Goal: Transaction & Acquisition: Purchase product/service

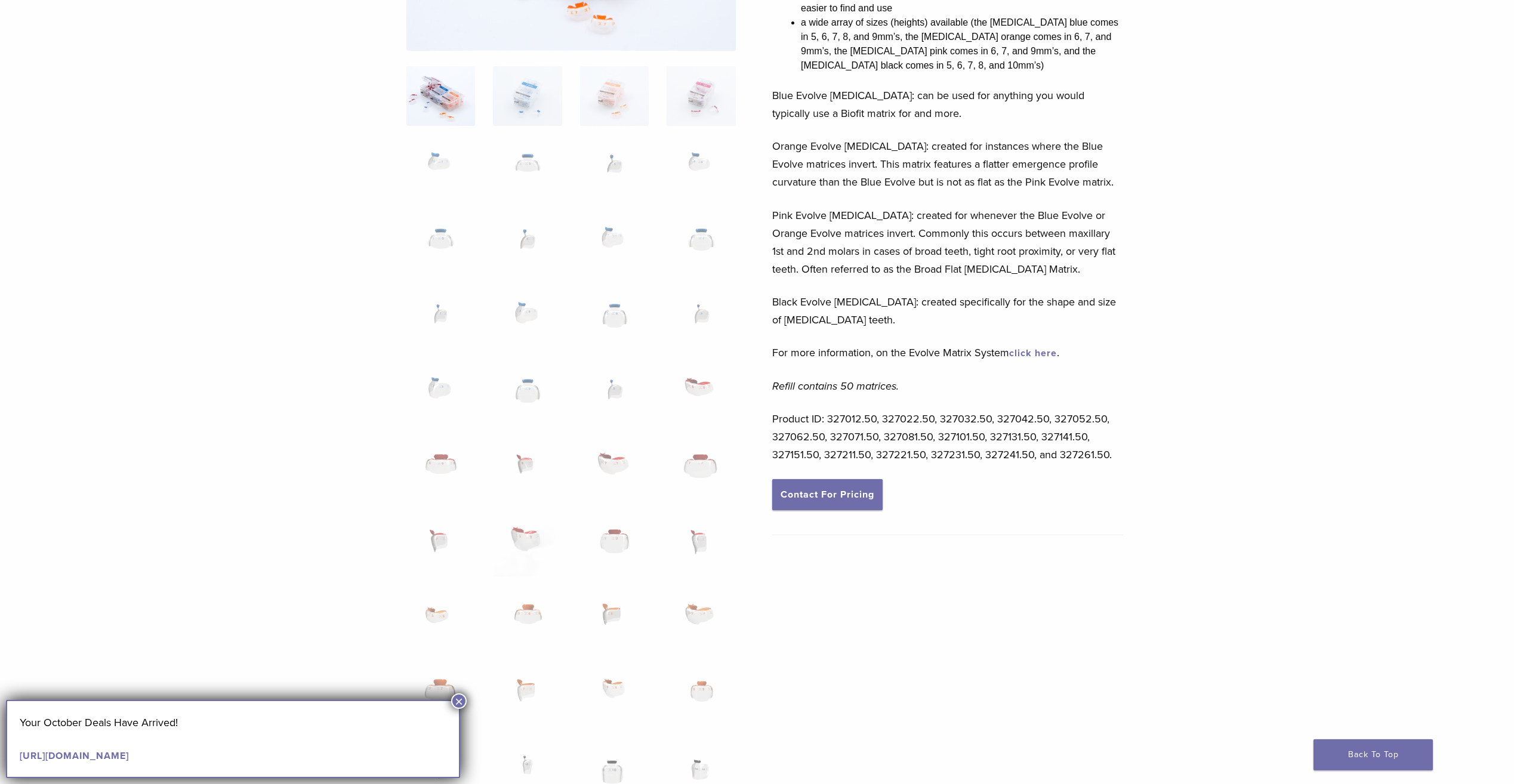
scroll to position [298, 0]
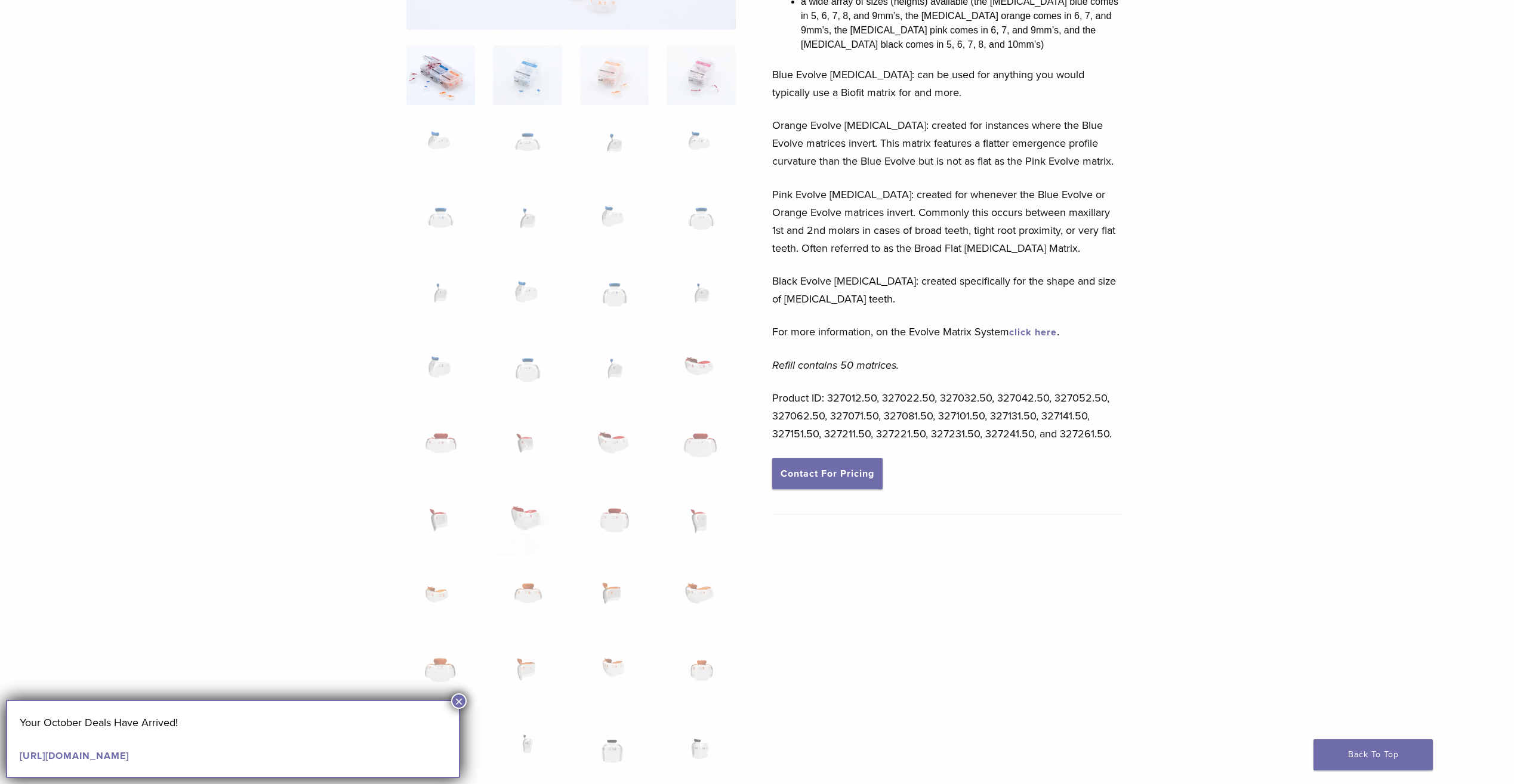
click at [455, 698] on button "×" at bounding box center [459, 701] width 16 height 16
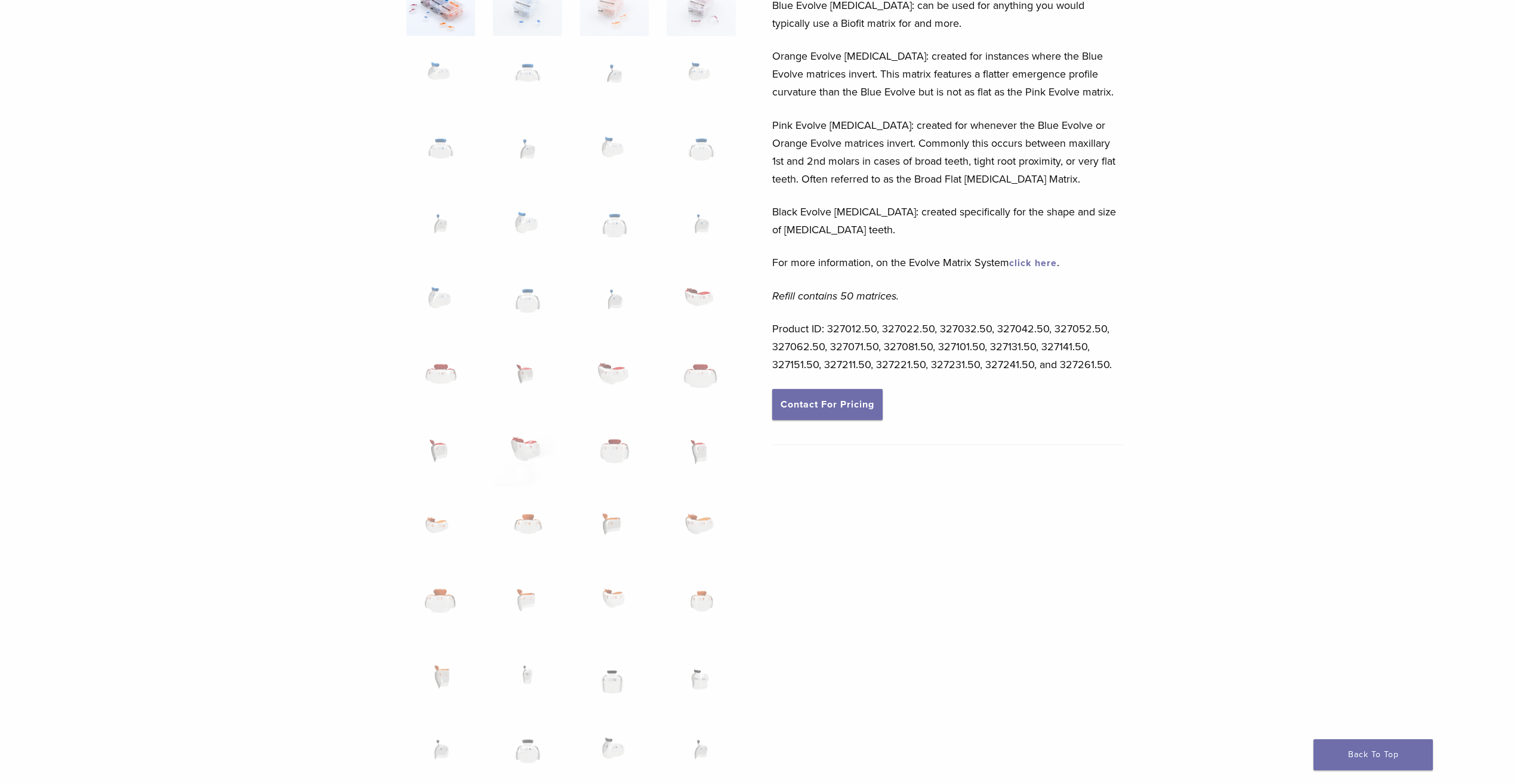
scroll to position [537, 0]
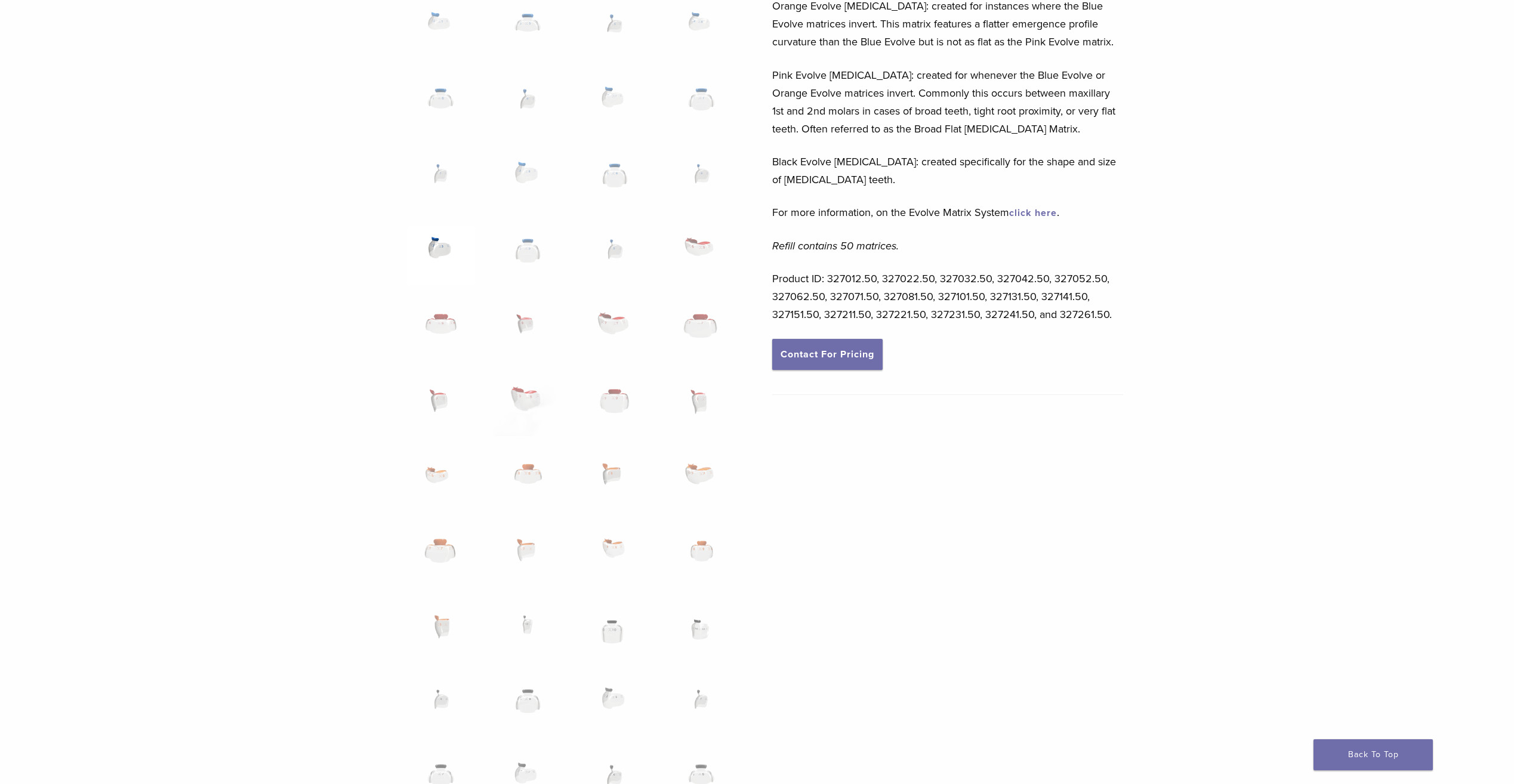
click at [434, 243] on img at bounding box center [441, 256] width 69 height 60
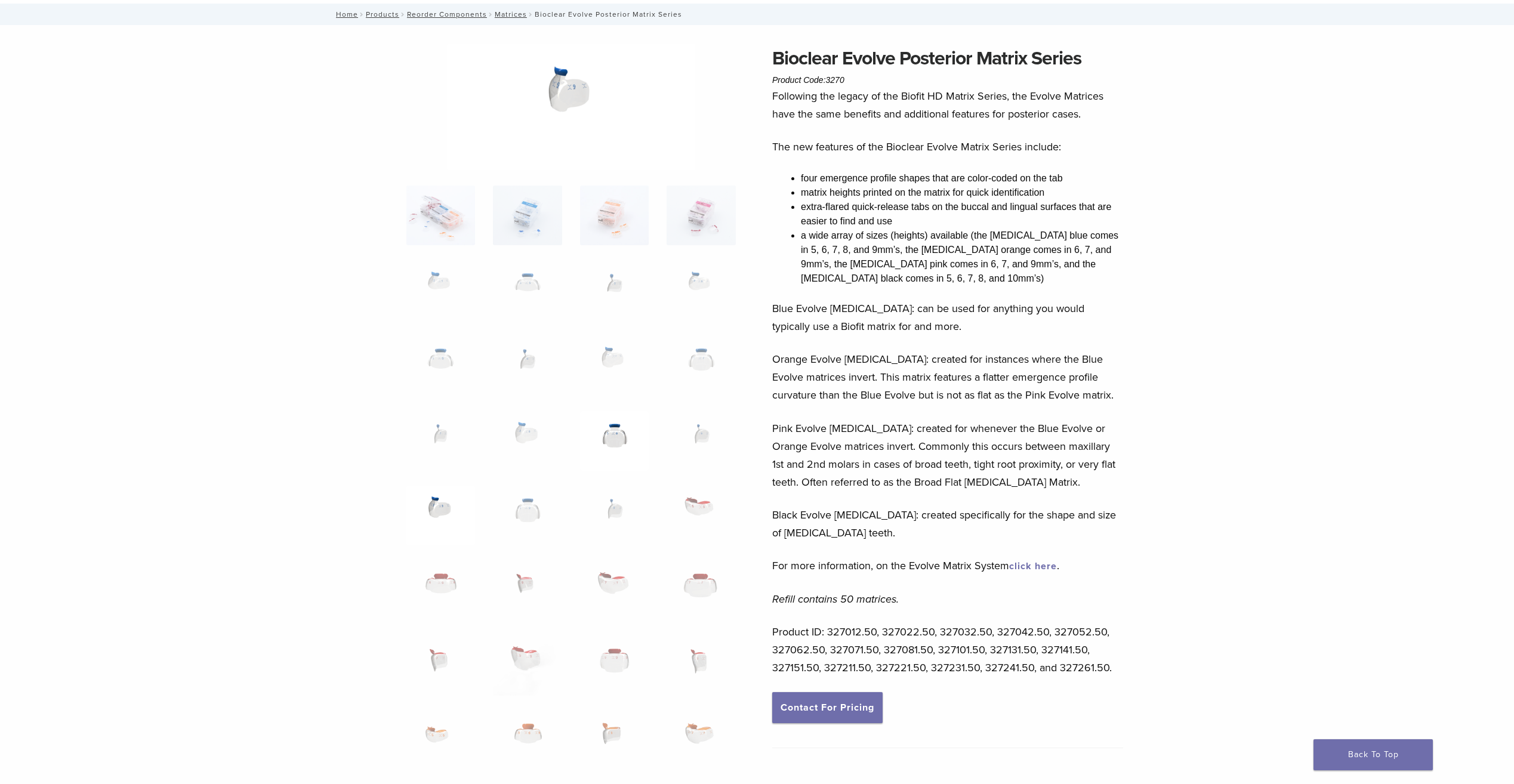
scroll to position [86, 0]
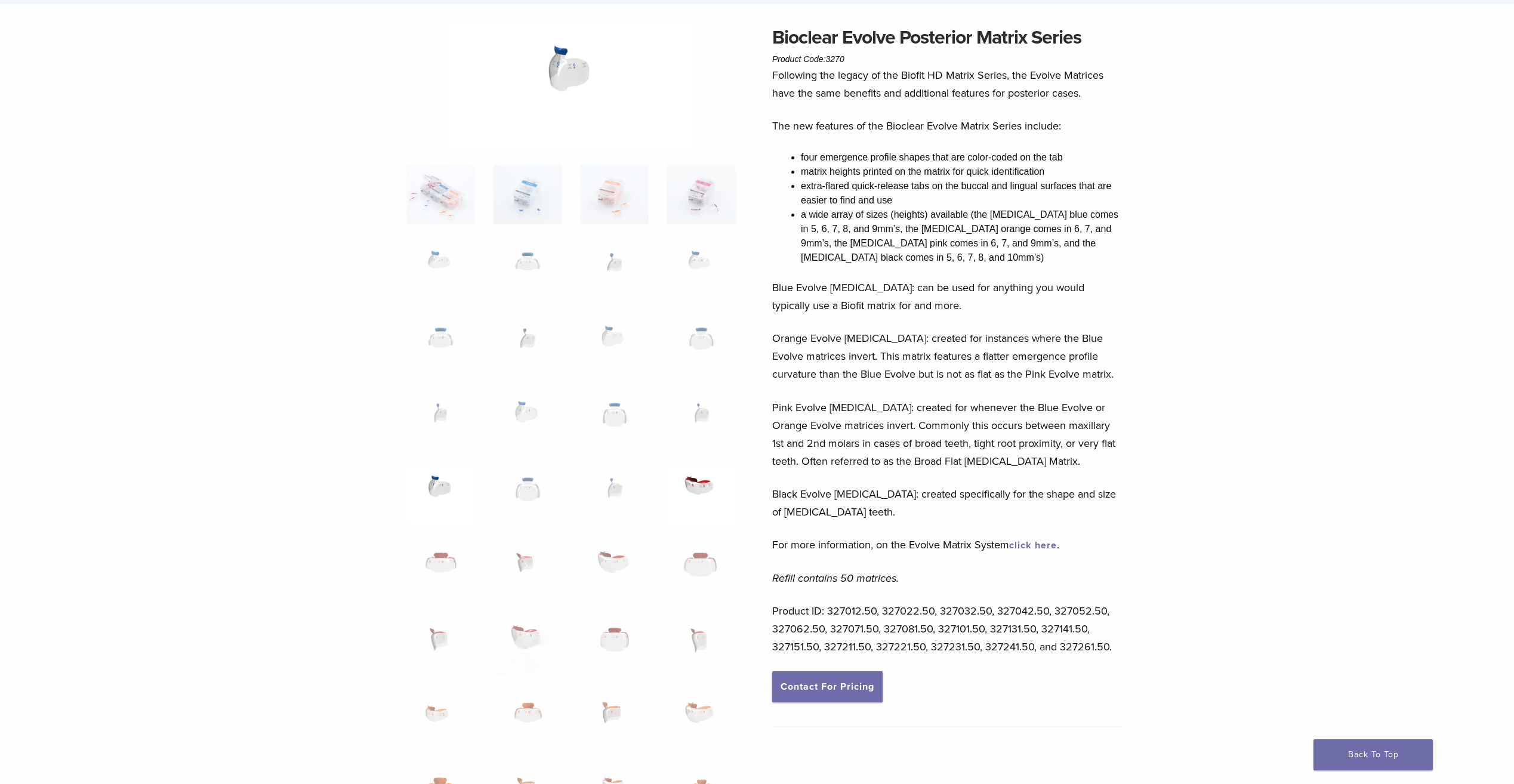
click at [705, 488] on img at bounding box center [701, 494] width 69 height 60
click at [472, 520] on img at bounding box center [441, 494] width 69 height 60
click at [461, 460] on ol at bounding box center [571, 653] width 347 height 976
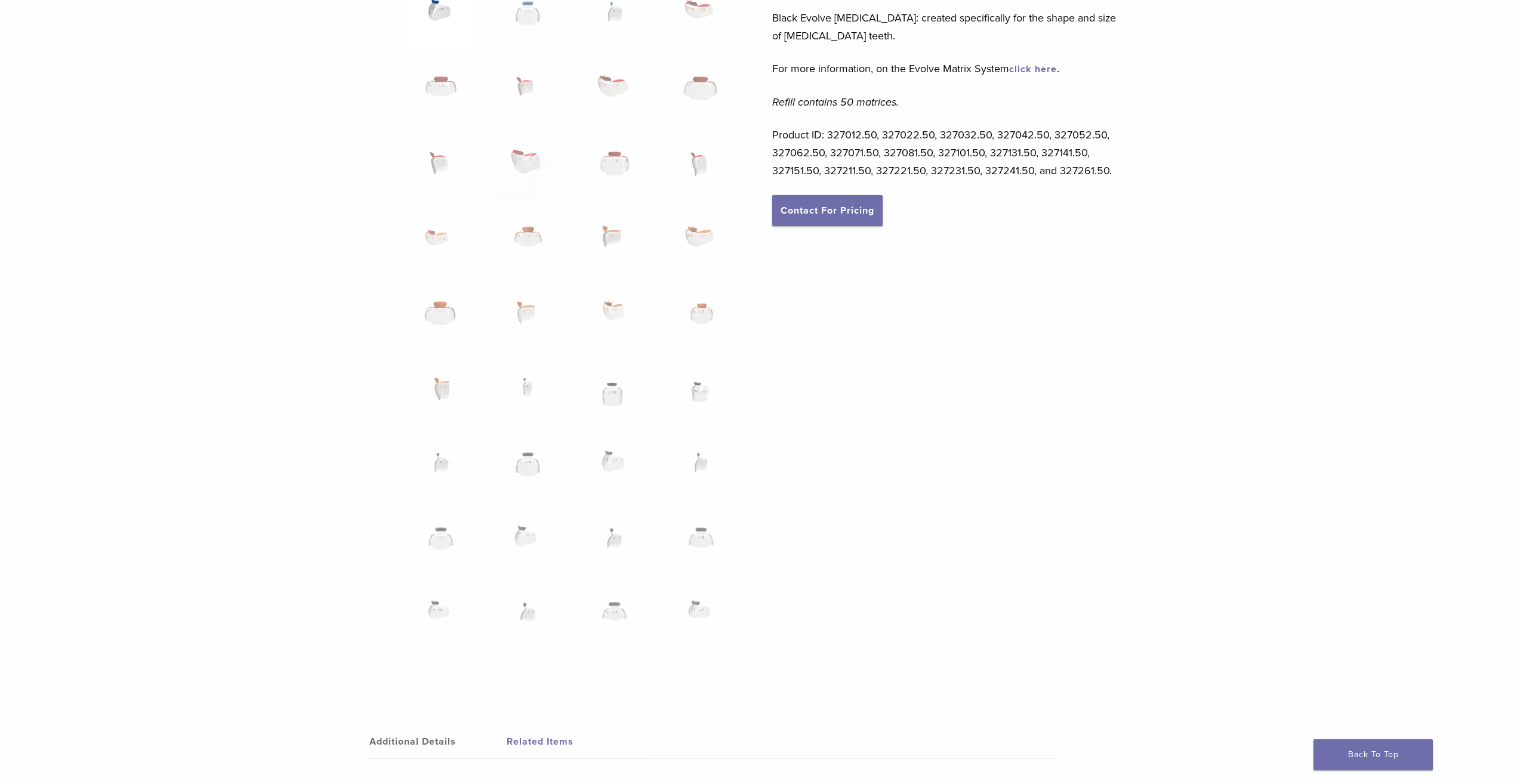
scroll to position [563, 0]
click at [432, 524] on img at bounding box center [441, 543] width 69 height 60
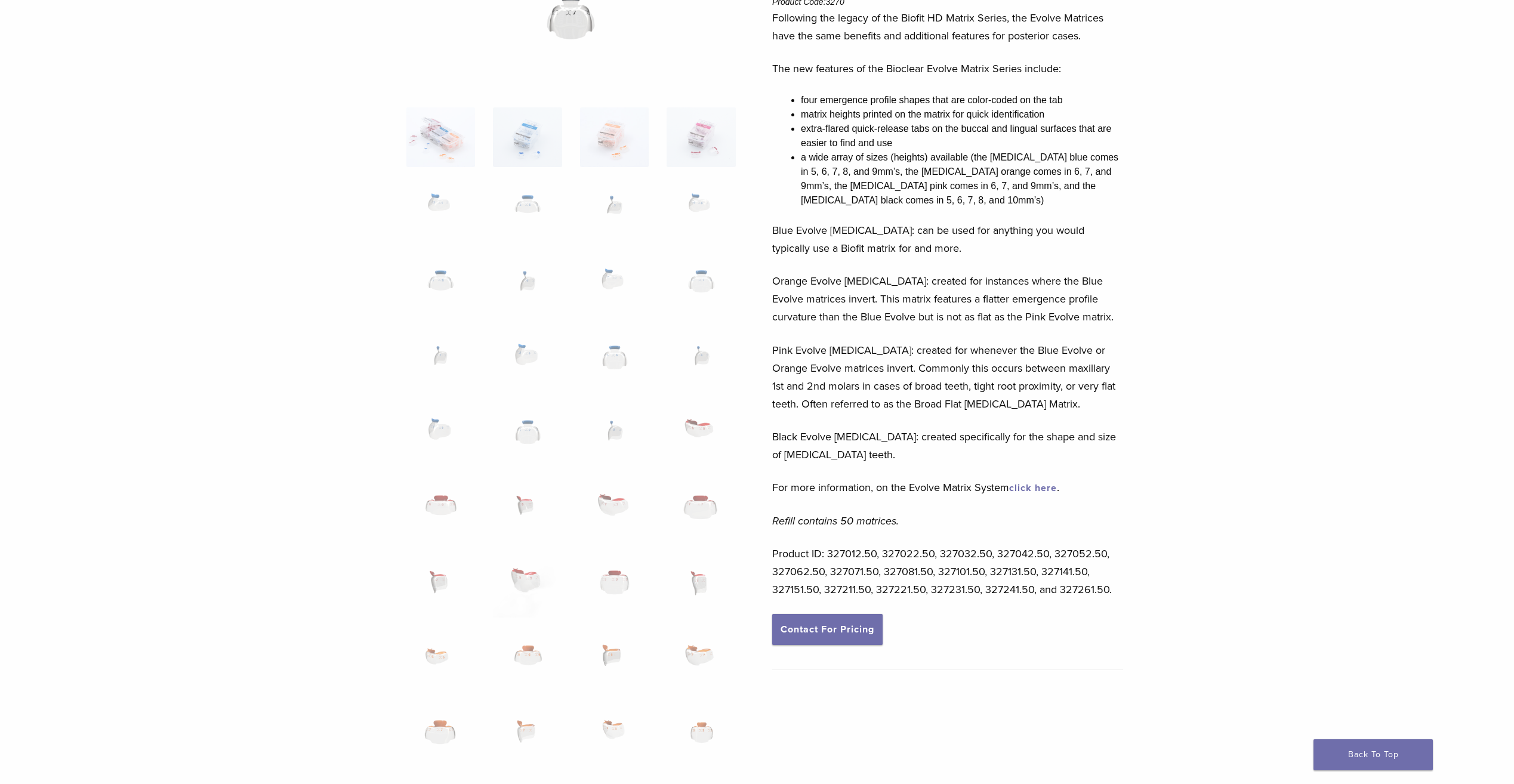
scroll to position [0, 0]
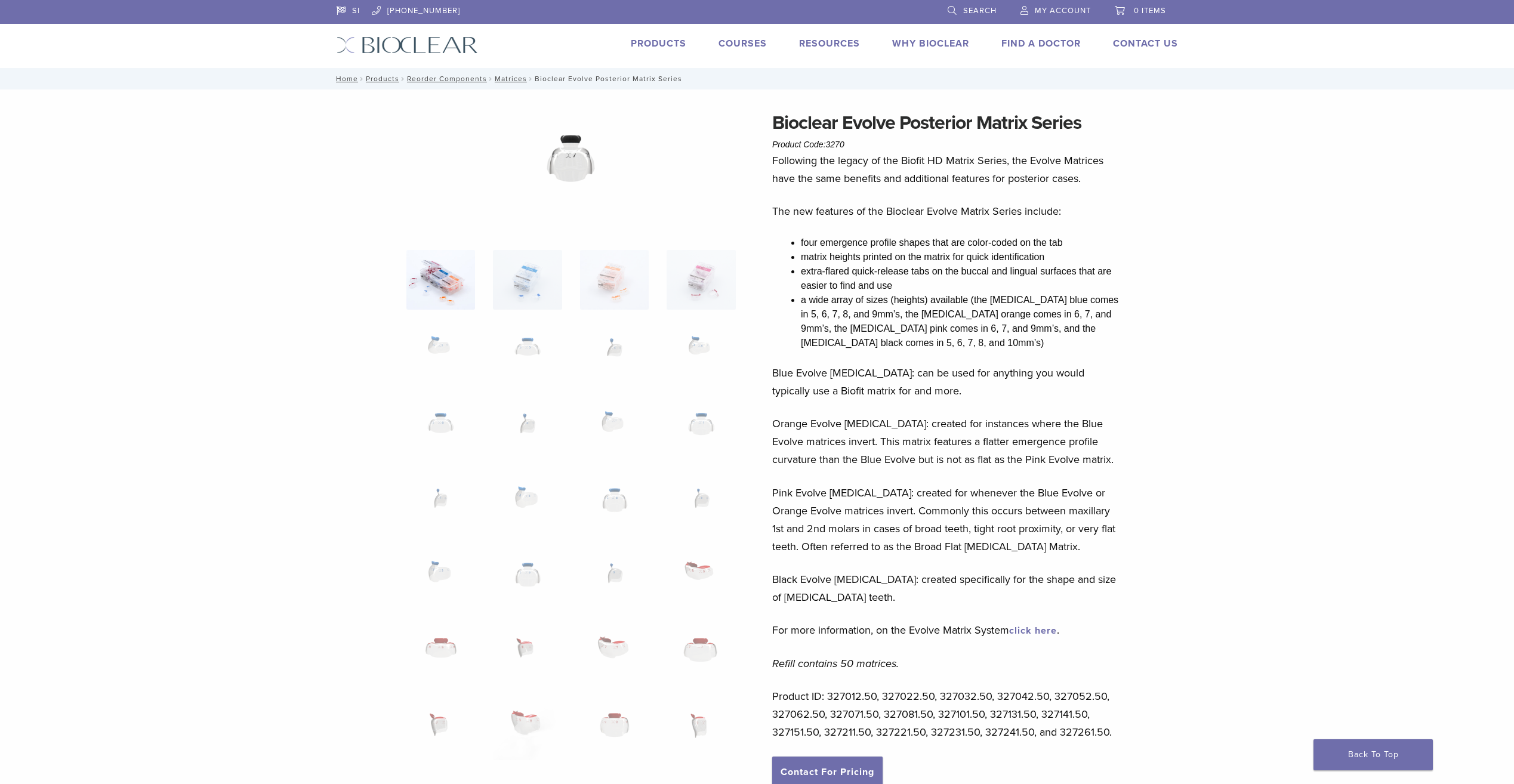
click at [450, 274] on img at bounding box center [441, 280] width 69 height 60
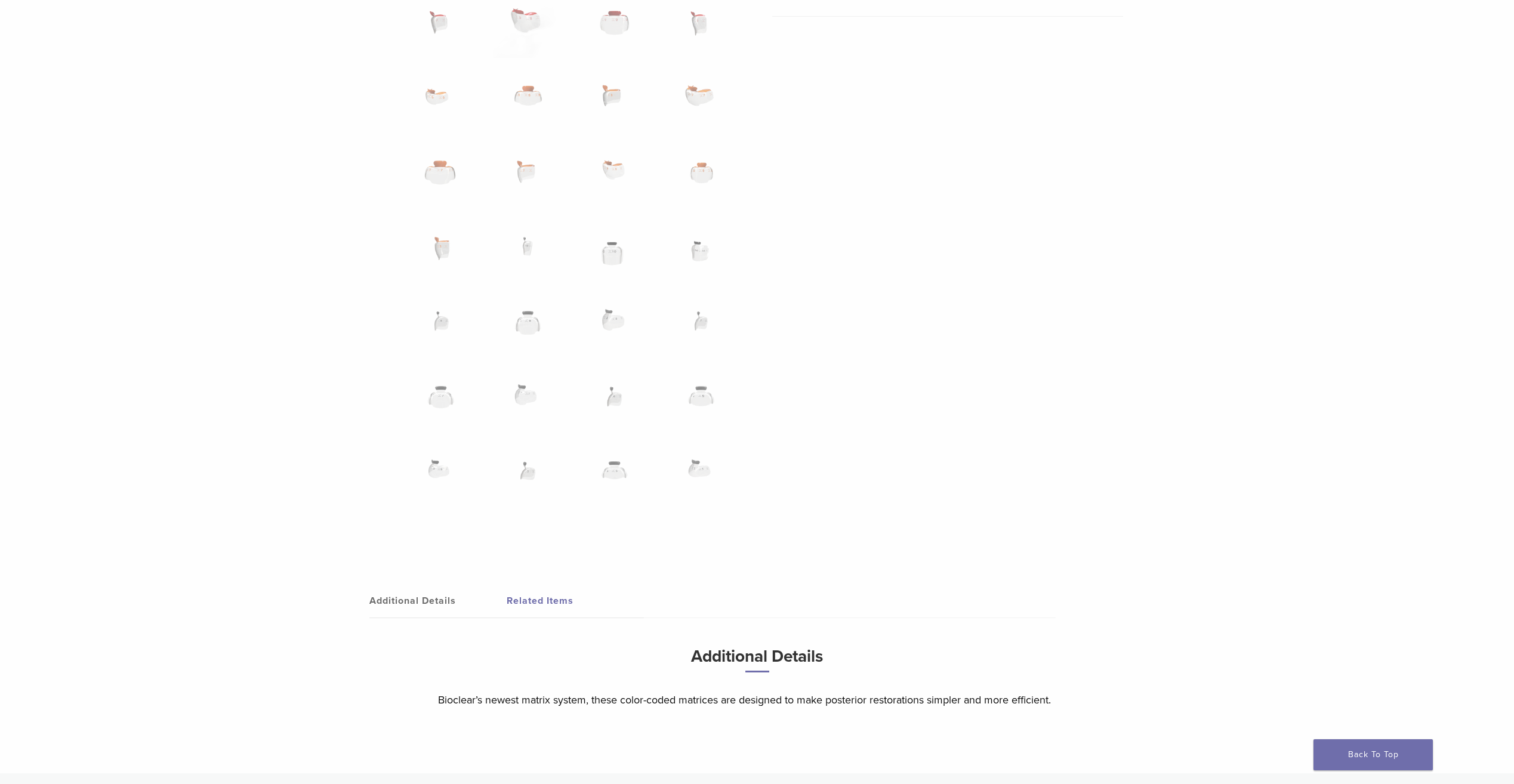
scroll to position [835, 0]
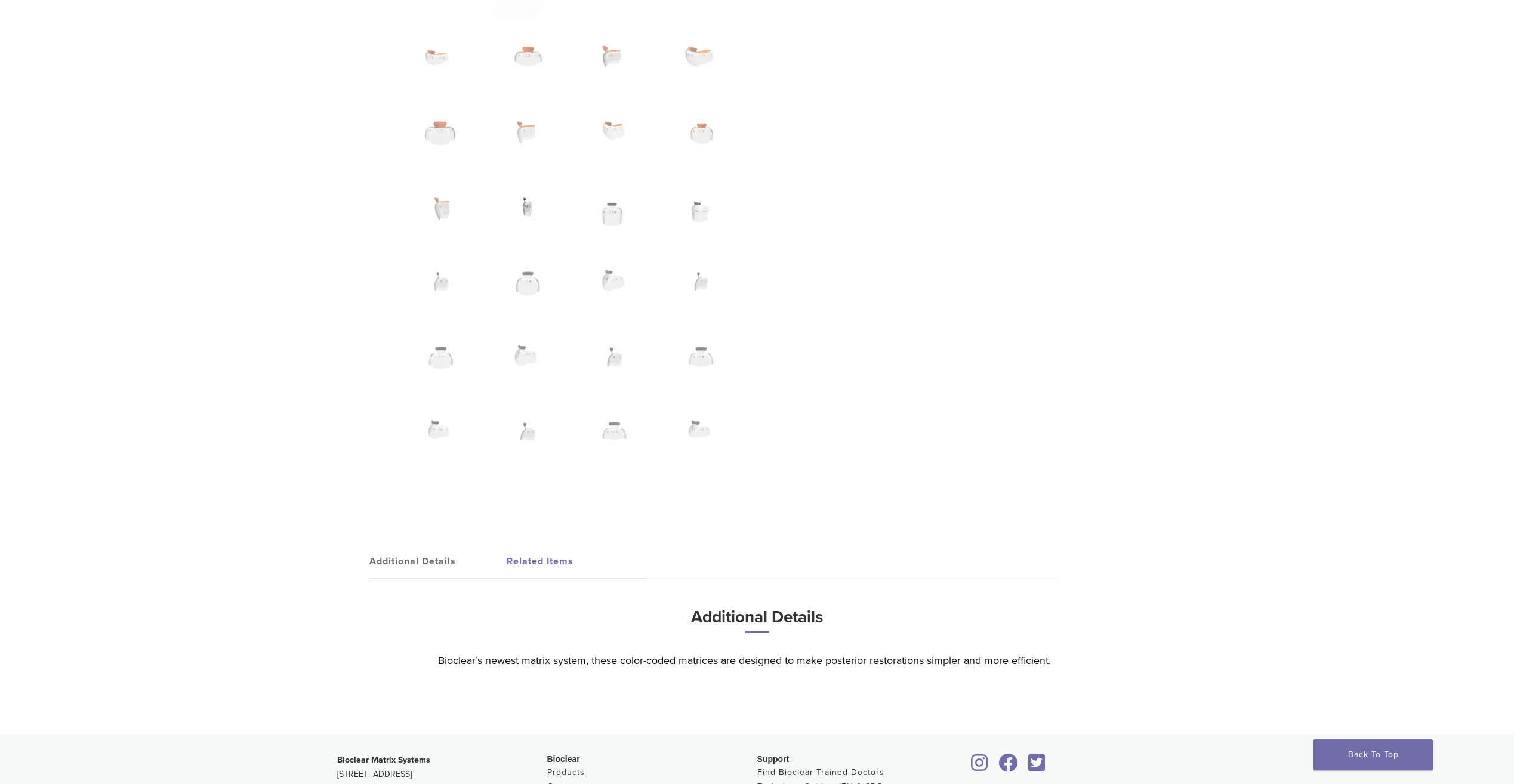
click at [513, 196] on img at bounding box center [527, 214] width 69 height 60
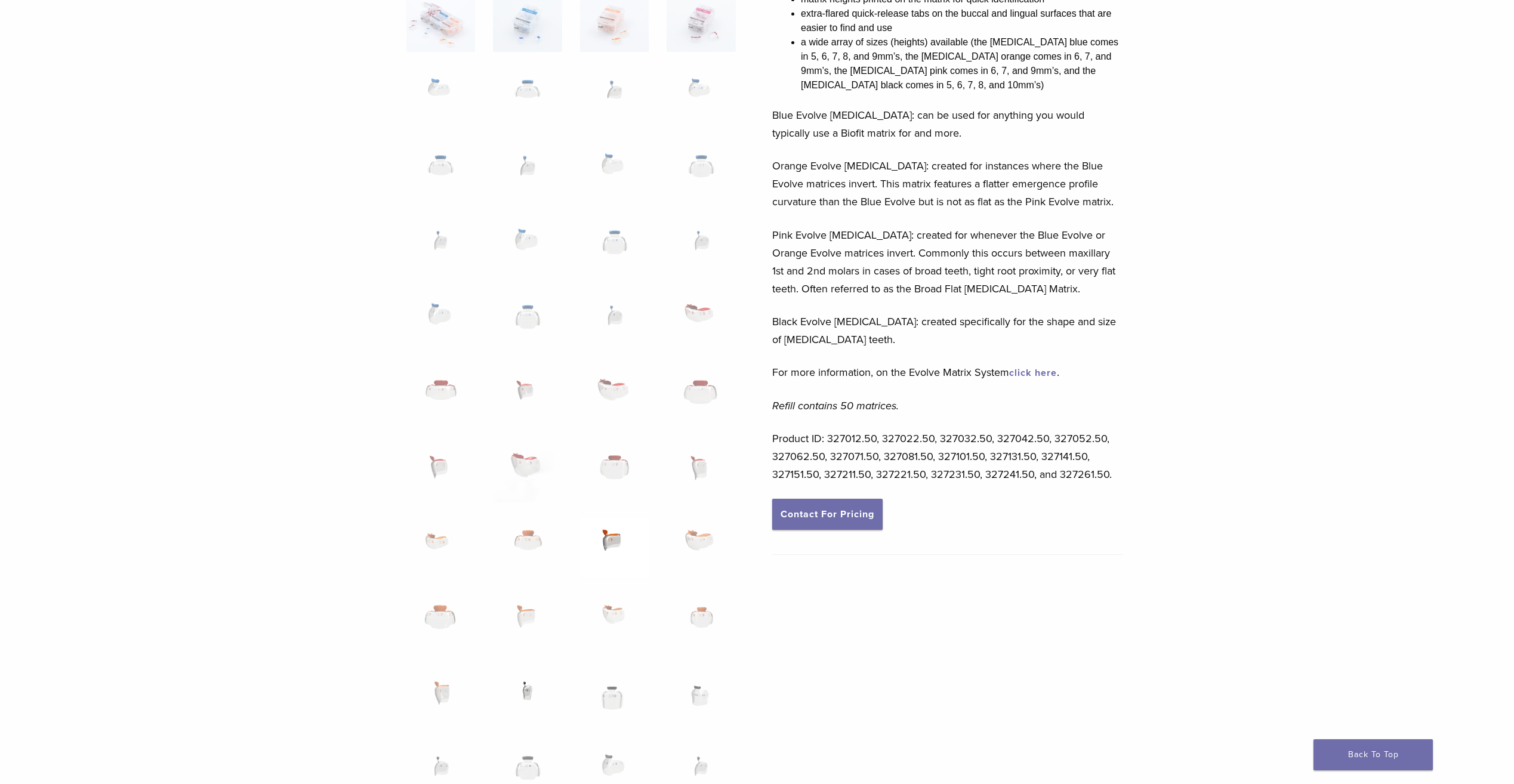
scroll to position [298, 0]
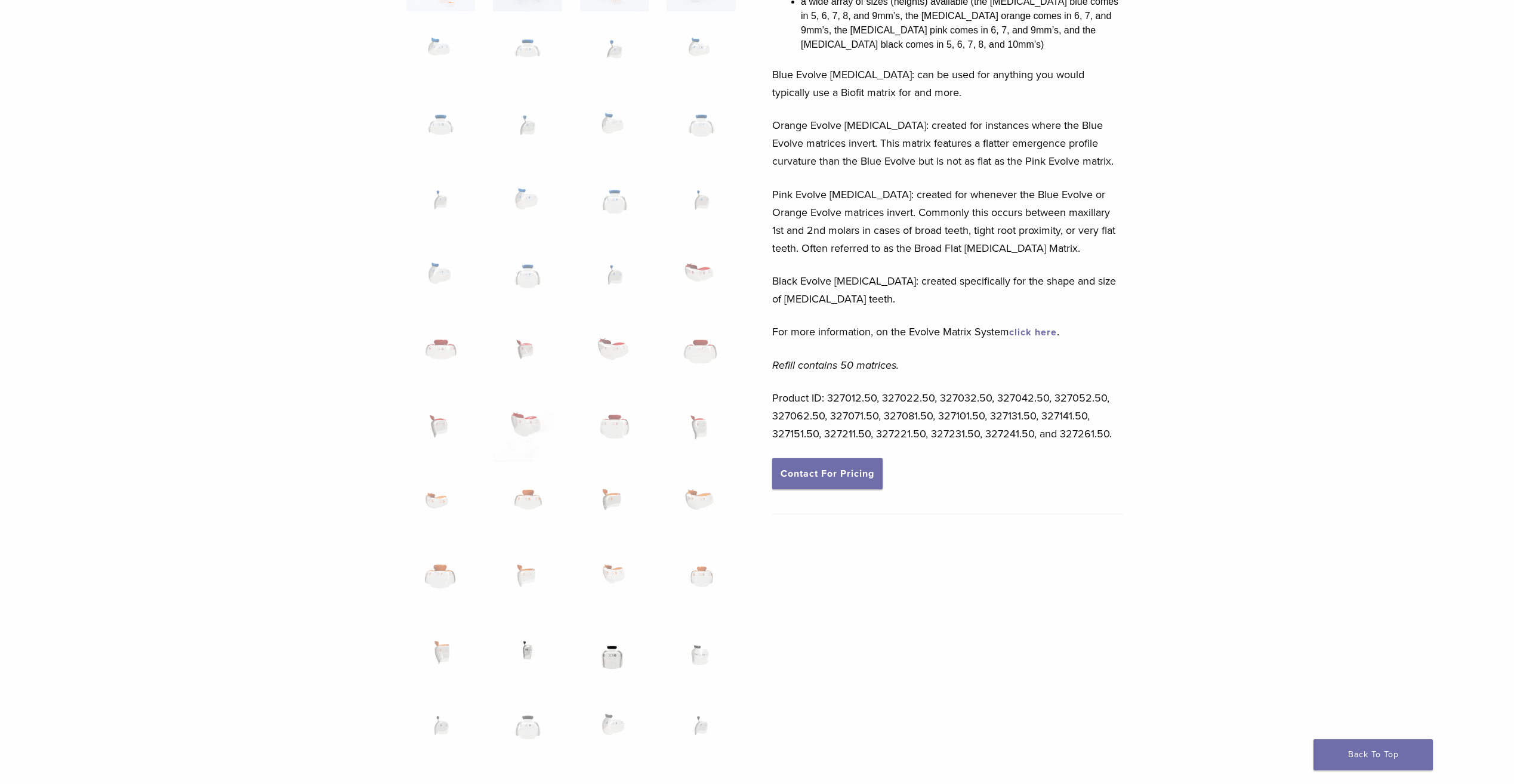
click at [614, 644] on img at bounding box center [614, 657] width 69 height 60
click at [691, 657] on img at bounding box center [701, 657] width 69 height 60
click at [452, 716] on img at bounding box center [441, 733] width 69 height 60
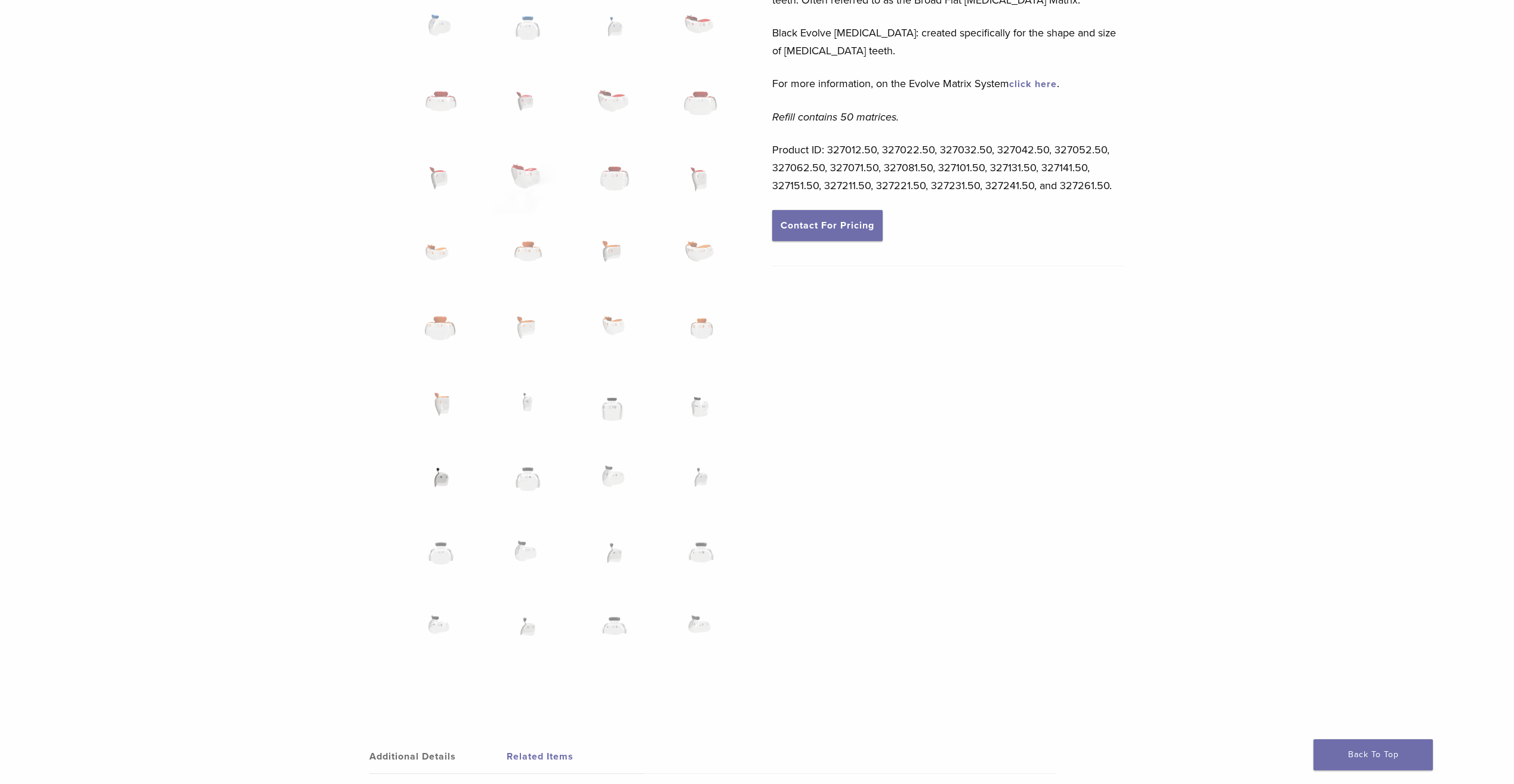
scroll to position [537, 0]
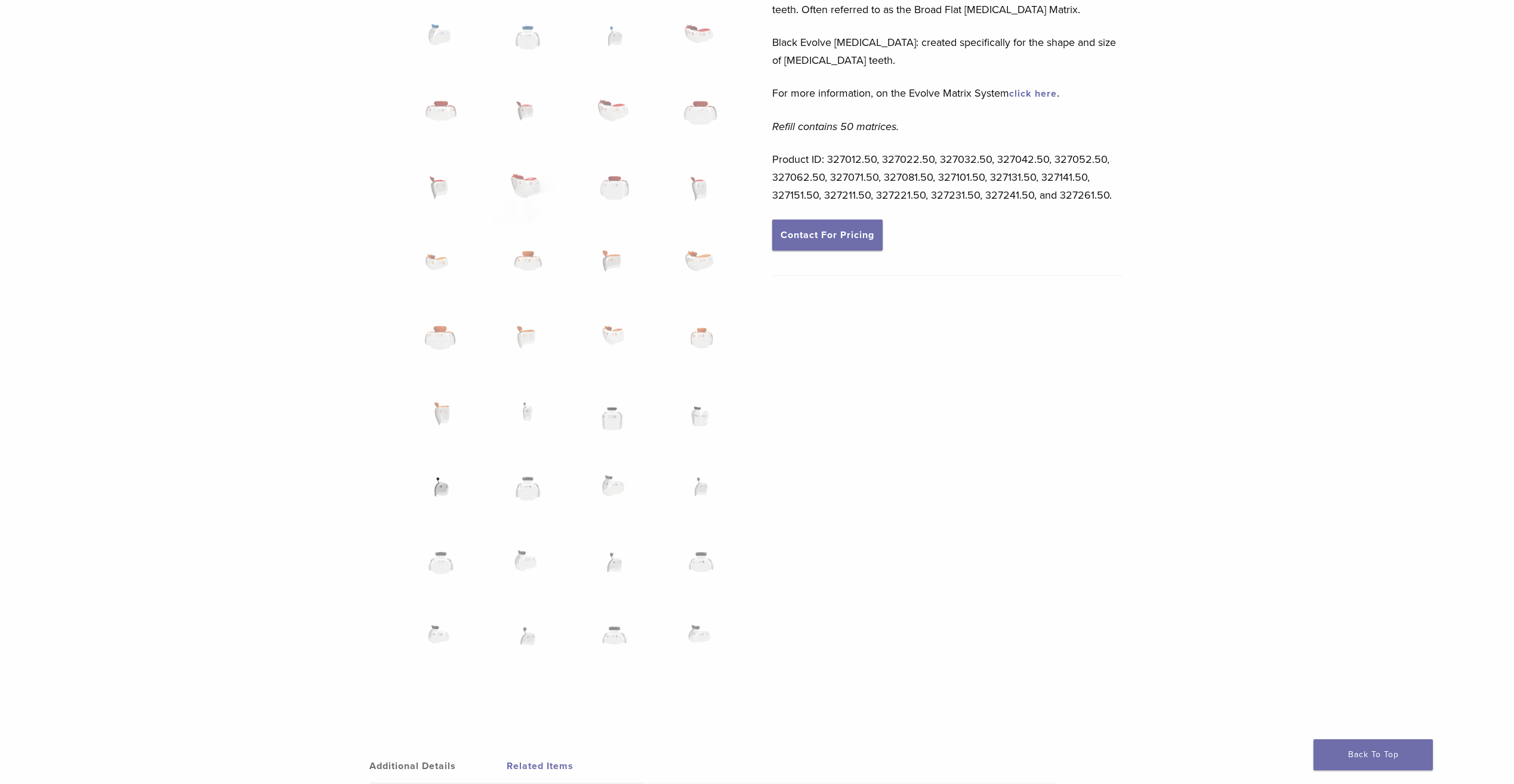
click at [1024, 89] on link "click here" at bounding box center [1032, 93] width 48 height 12
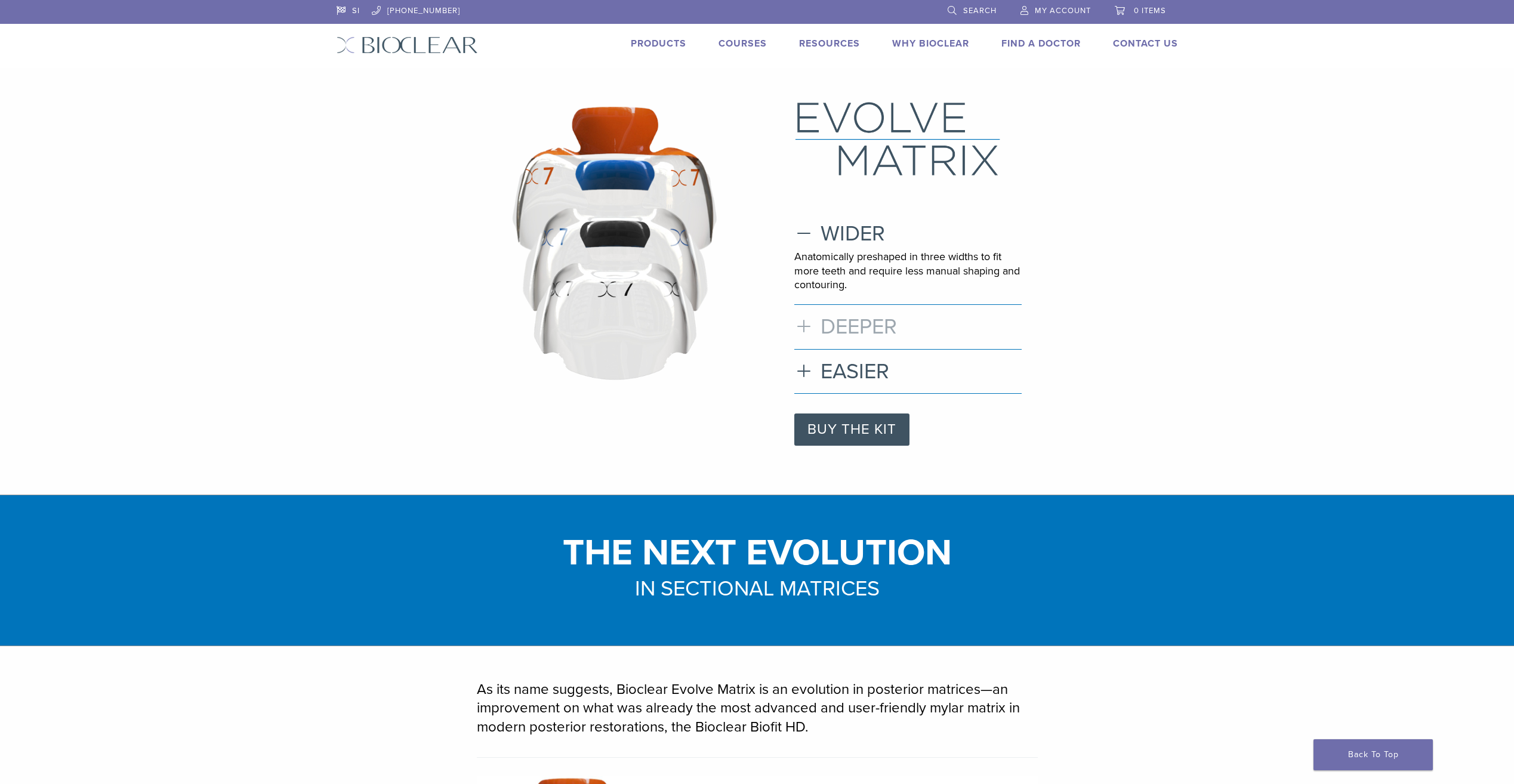
click at [824, 324] on h3 "DEEPER" at bounding box center [908, 326] width 227 height 25
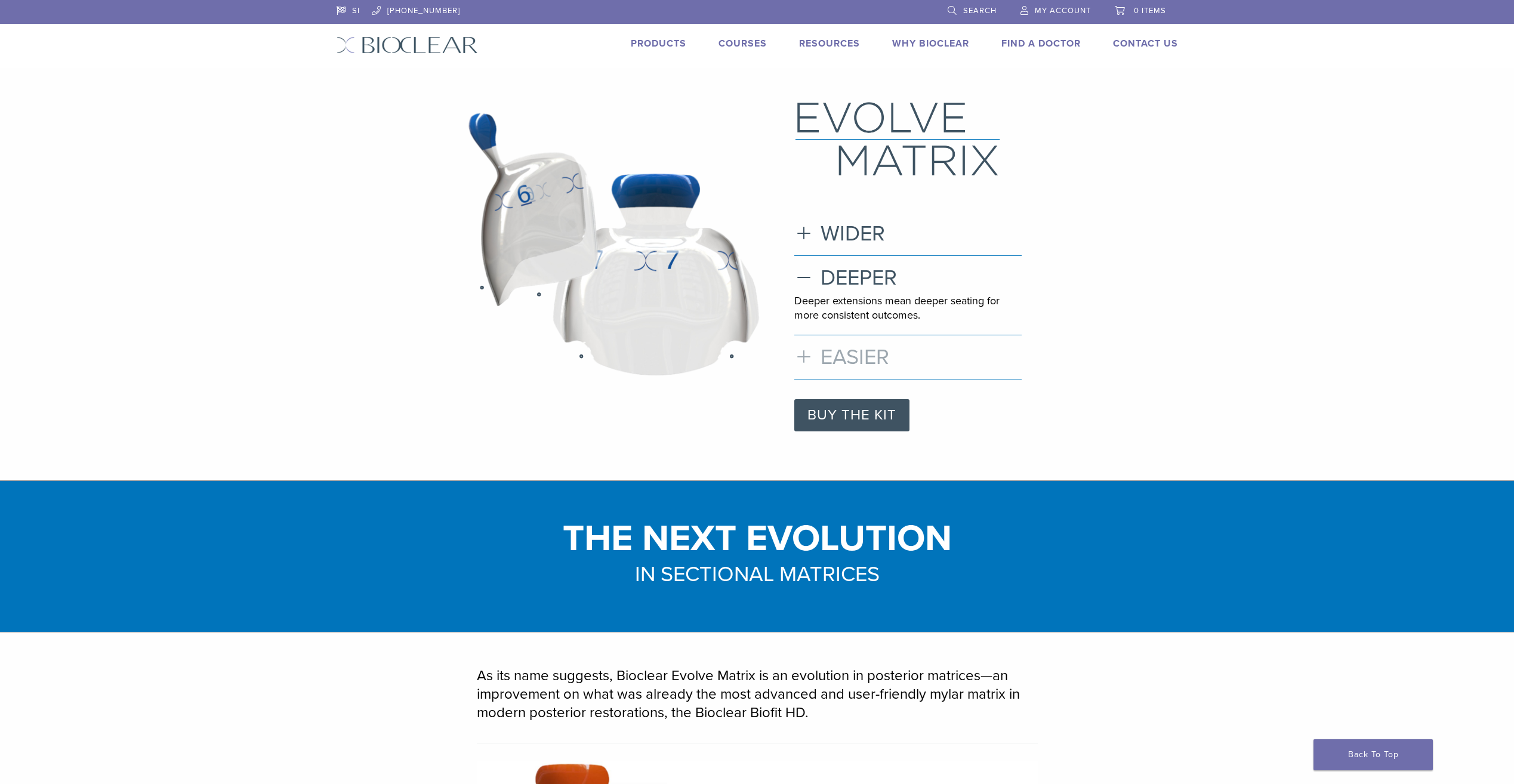
click at [838, 369] on h3 "EASIER" at bounding box center [908, 357] width 227 height 25
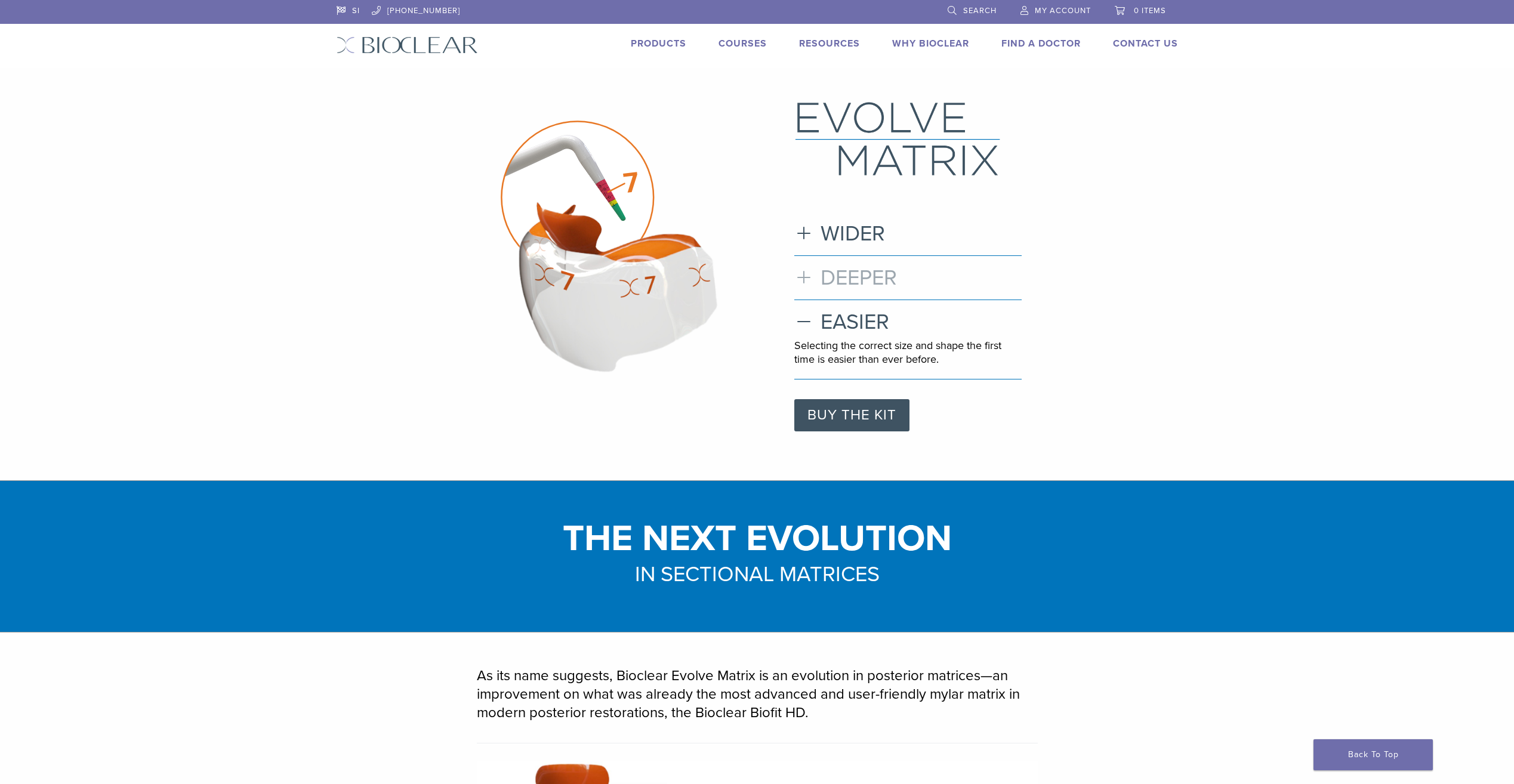
click at [847, 280] on h3 "DEEPER" at bounding box center [908, 277] width 227 height 25
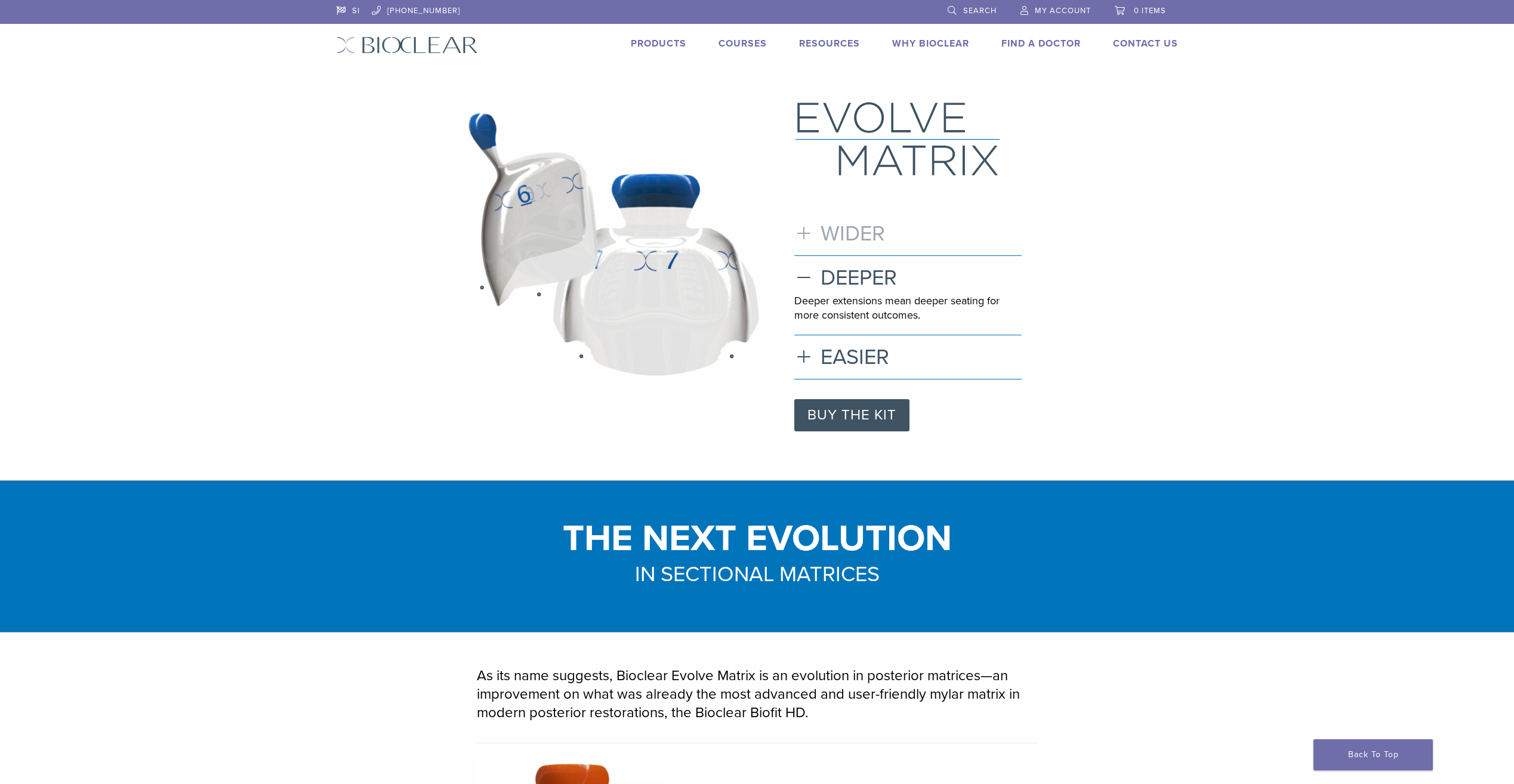
click at [854, 236] on h3 "WIDER" at bounding box center [908, 233] width 227 height 25
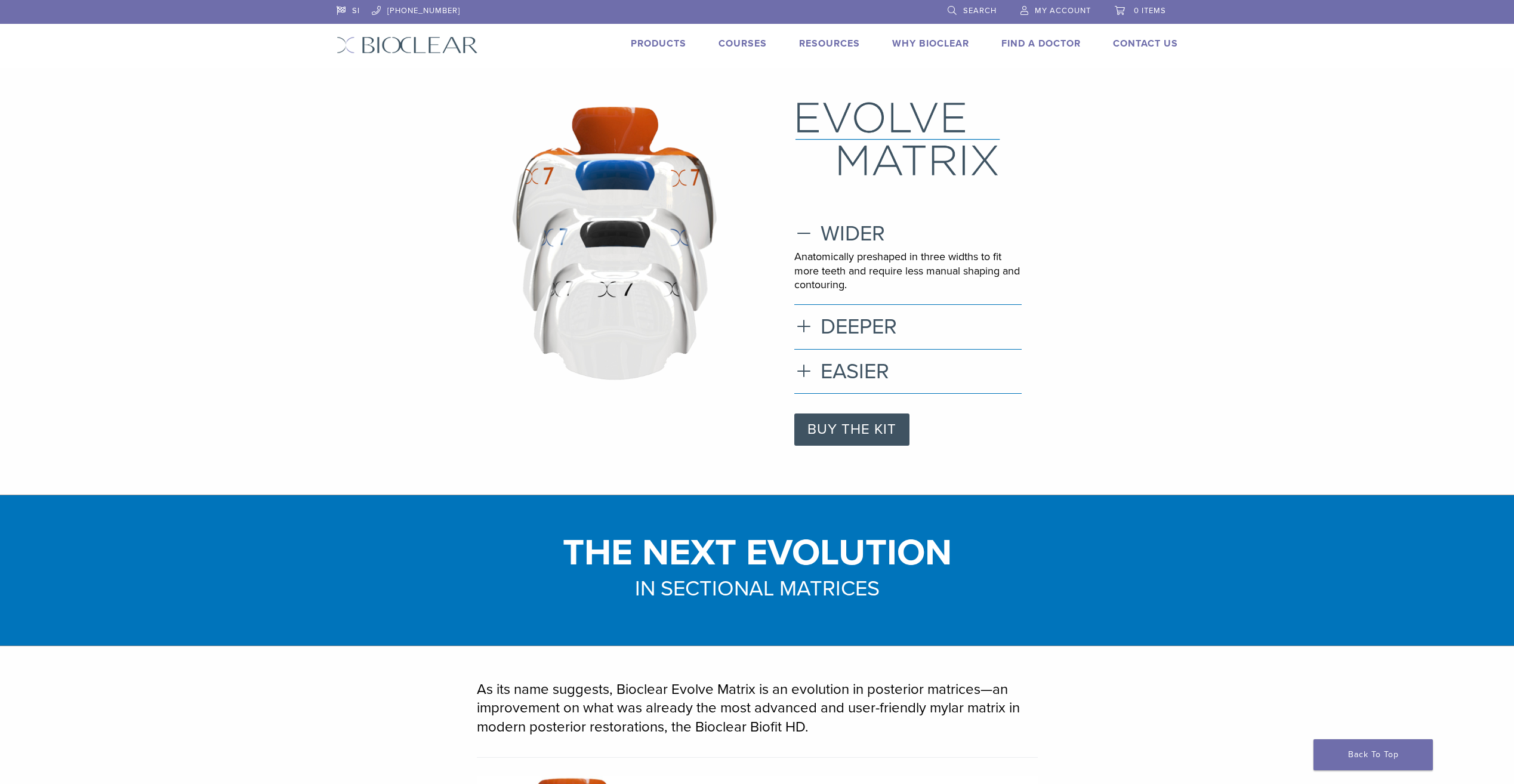
click at [658, 45] on link "Products" at bounding box center [658, 43] width 55 height 12
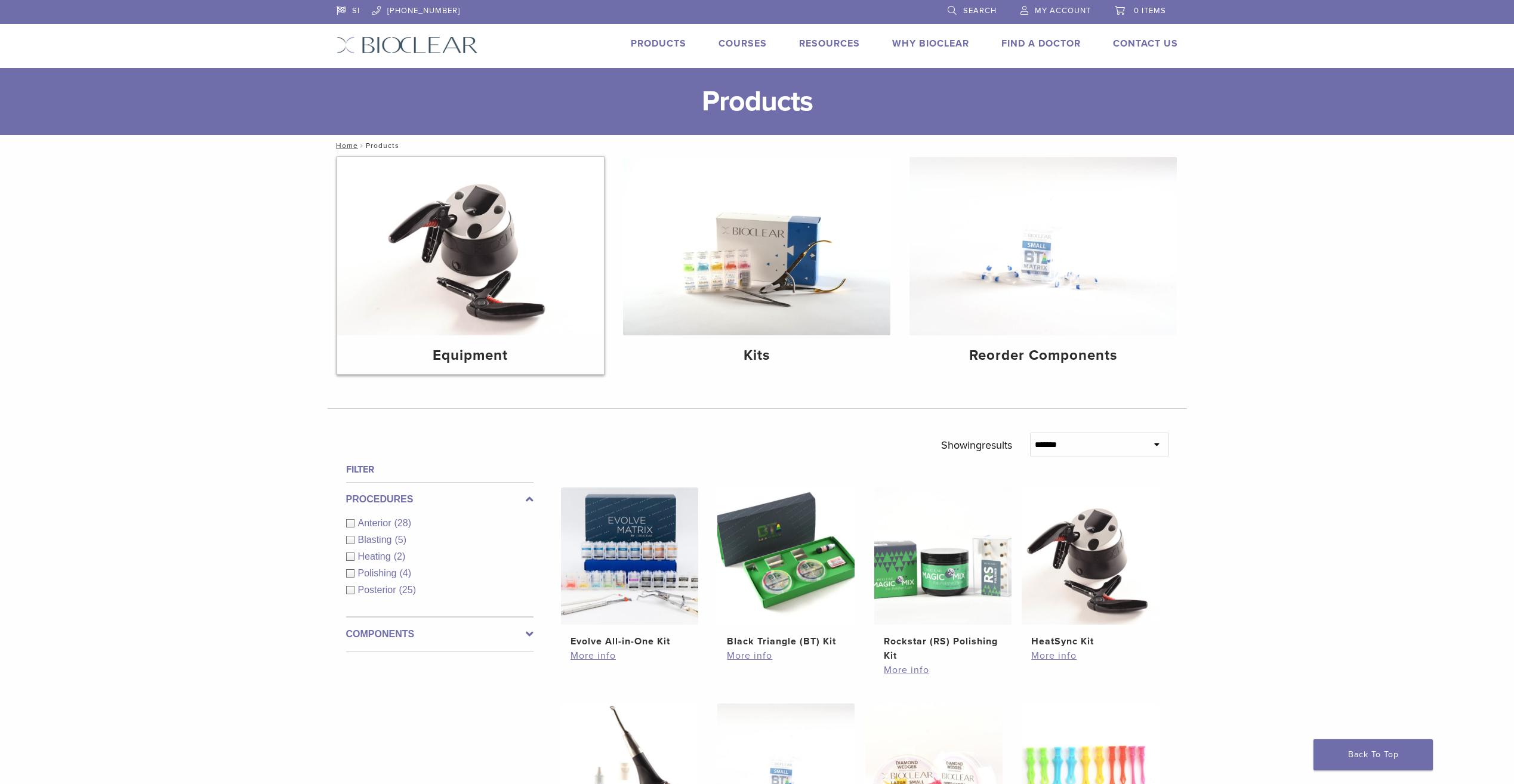
click at [480, 288] on img at bounding box center [470, 246] width 267 height 179
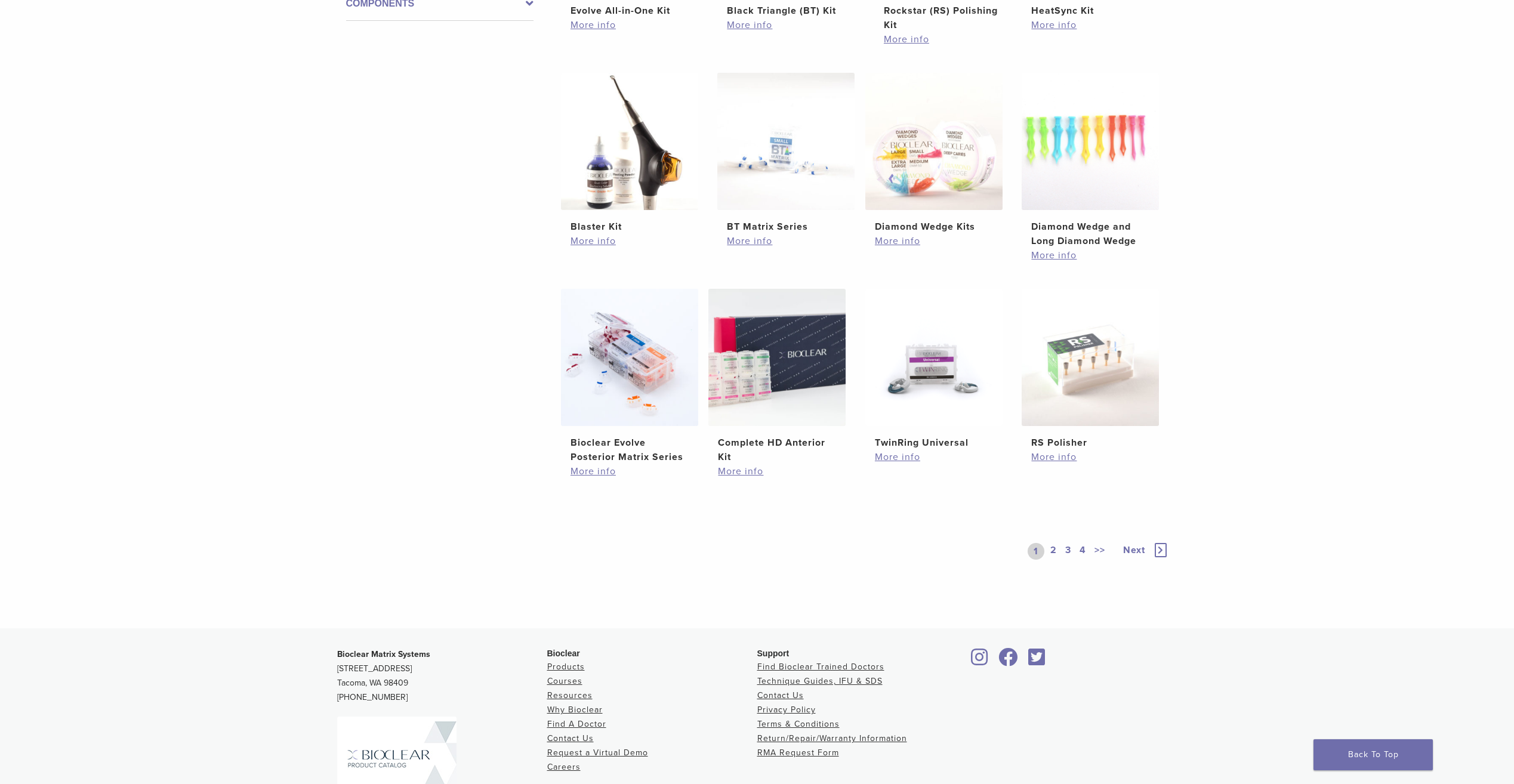
scroll to position [656, 0]
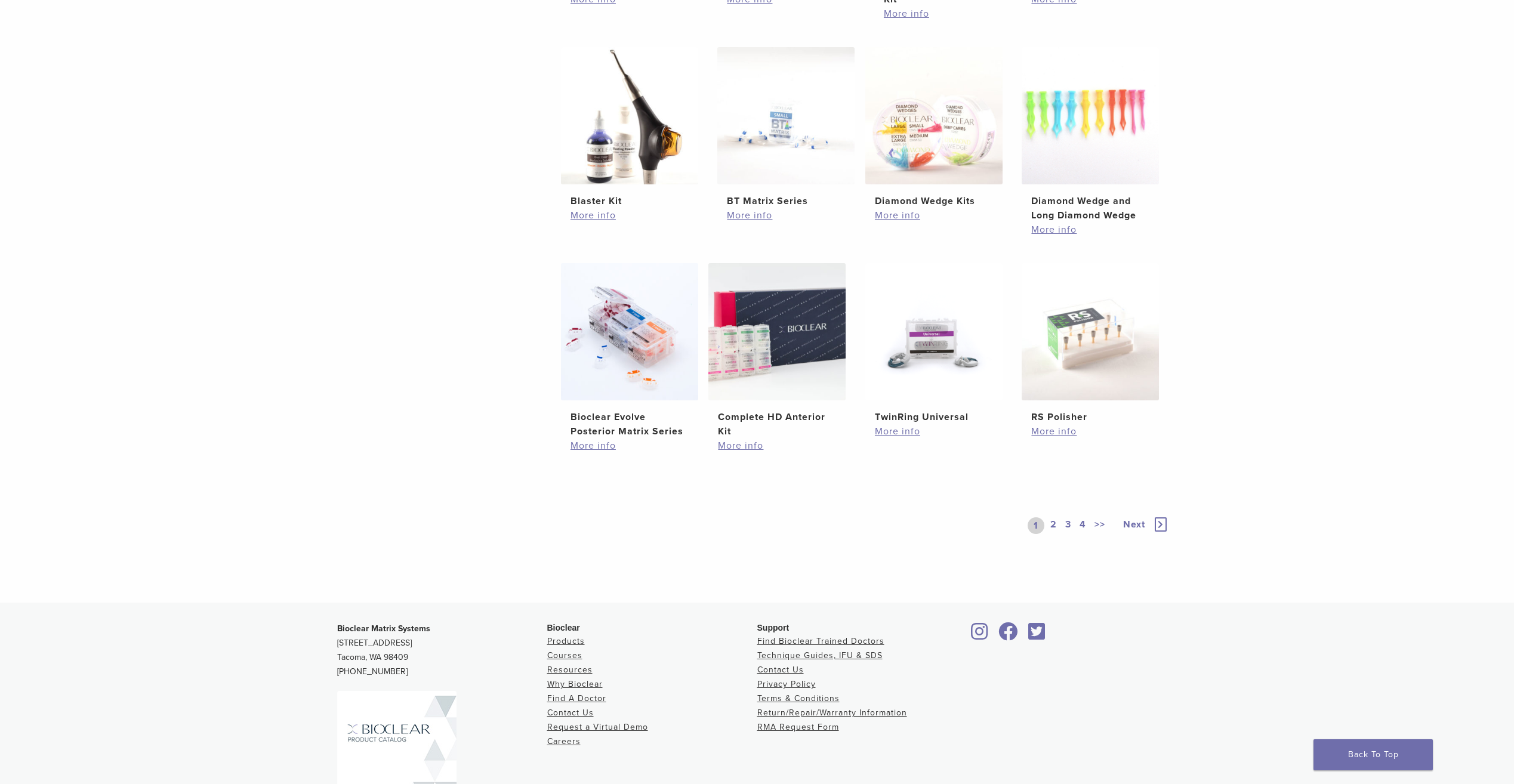
click at [1055, 523] on link "2" at bounding box center [1054, 525] width 11 height 17
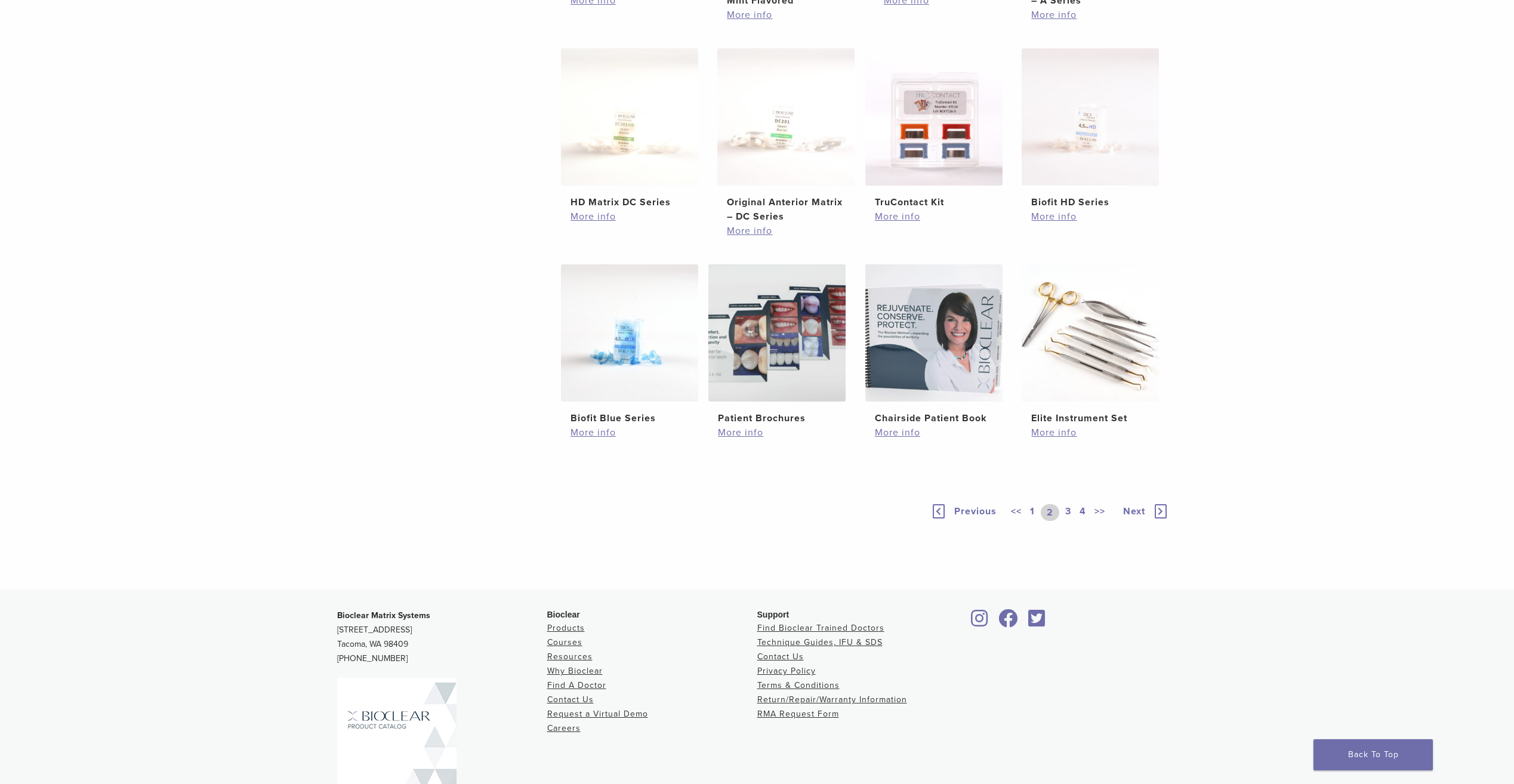
scroll to position [656, 0]
click at [1085, 331] on img at bounding box center [1090, 331] width 137 height 137
click at [1065, 508] on link "3" at bounding box center [1068, 511] width 11 height 17
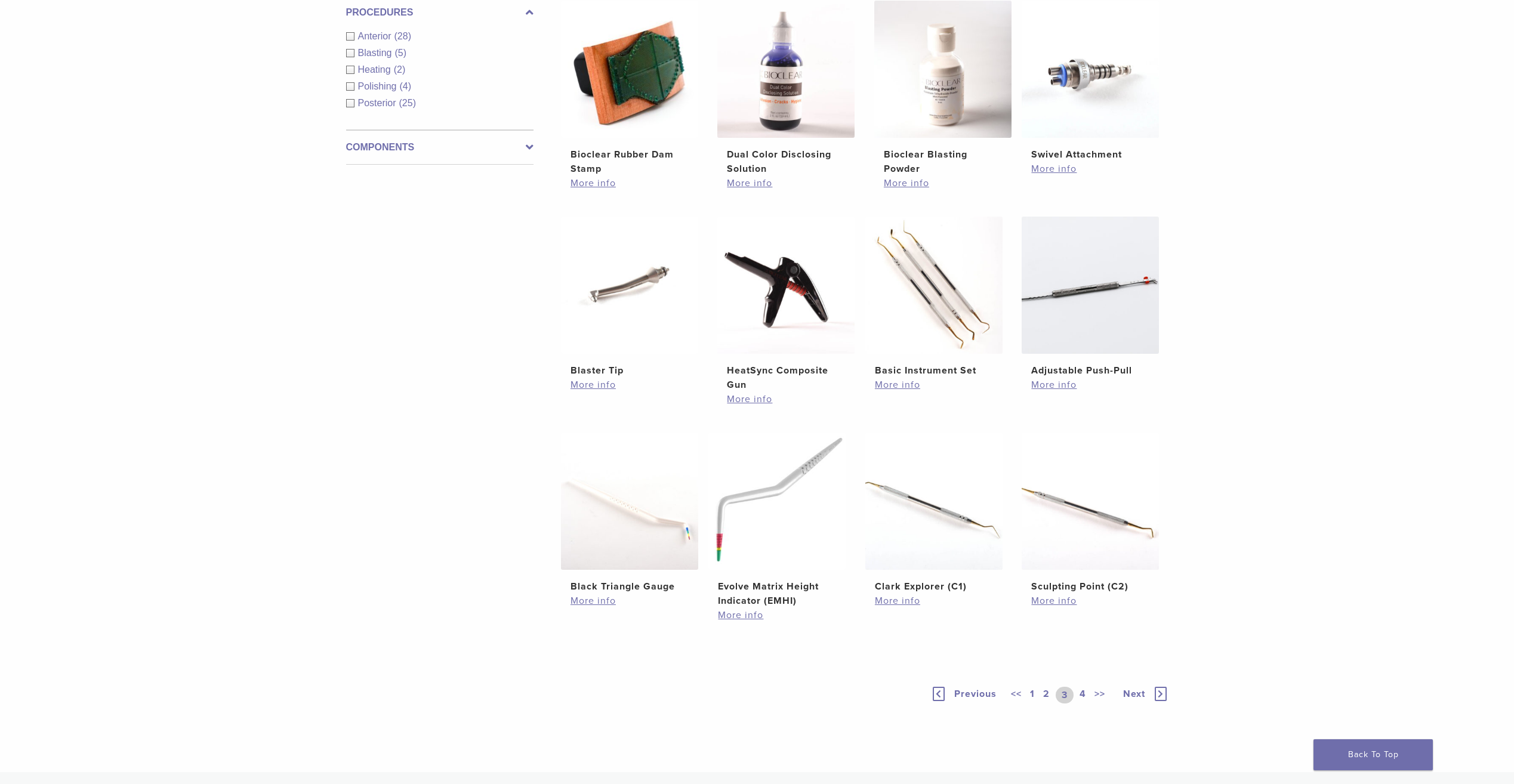
scroll to position [417, 0]
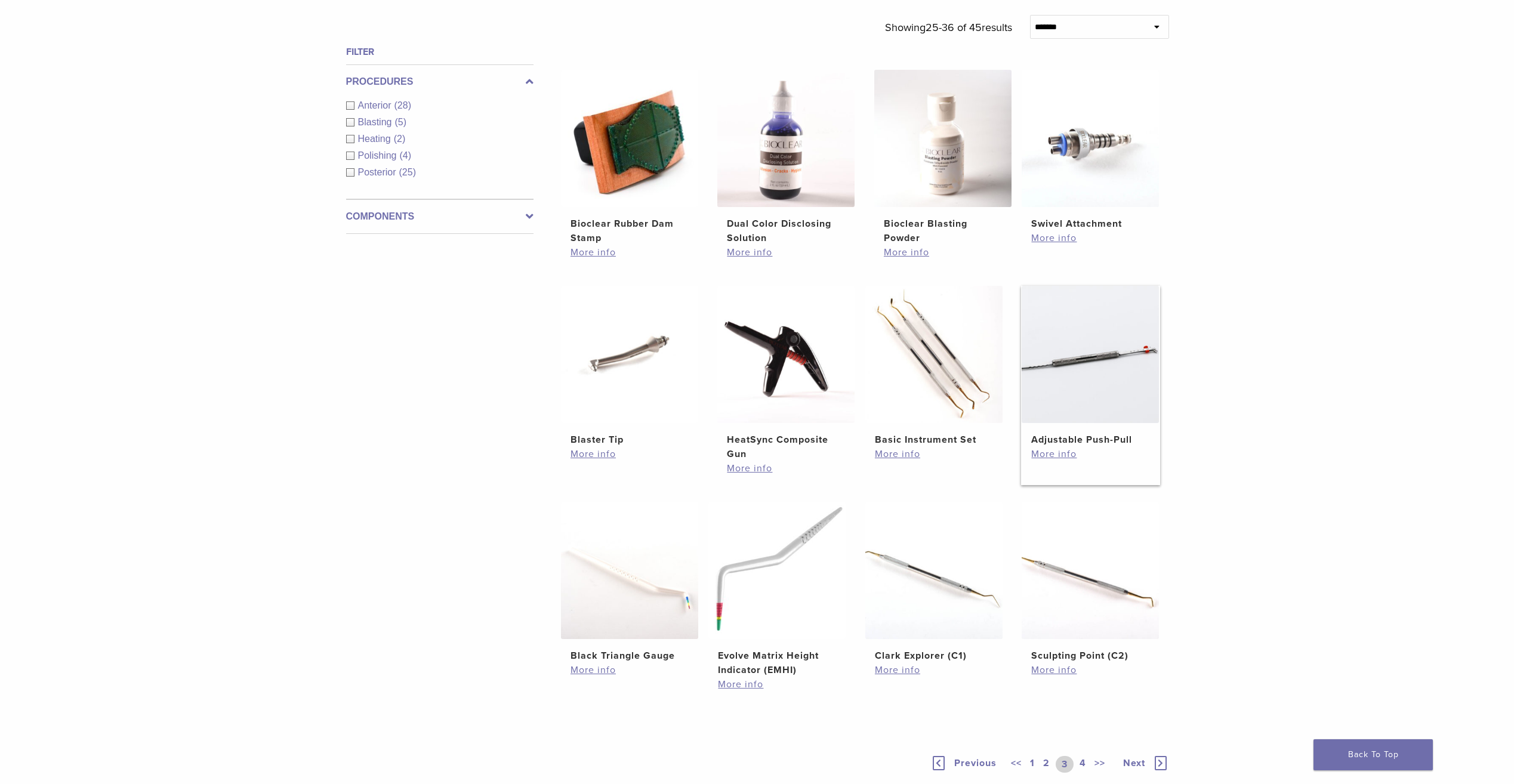
click at [1088, 371] on img at bounding box center [1090, 354] width 137 height 137
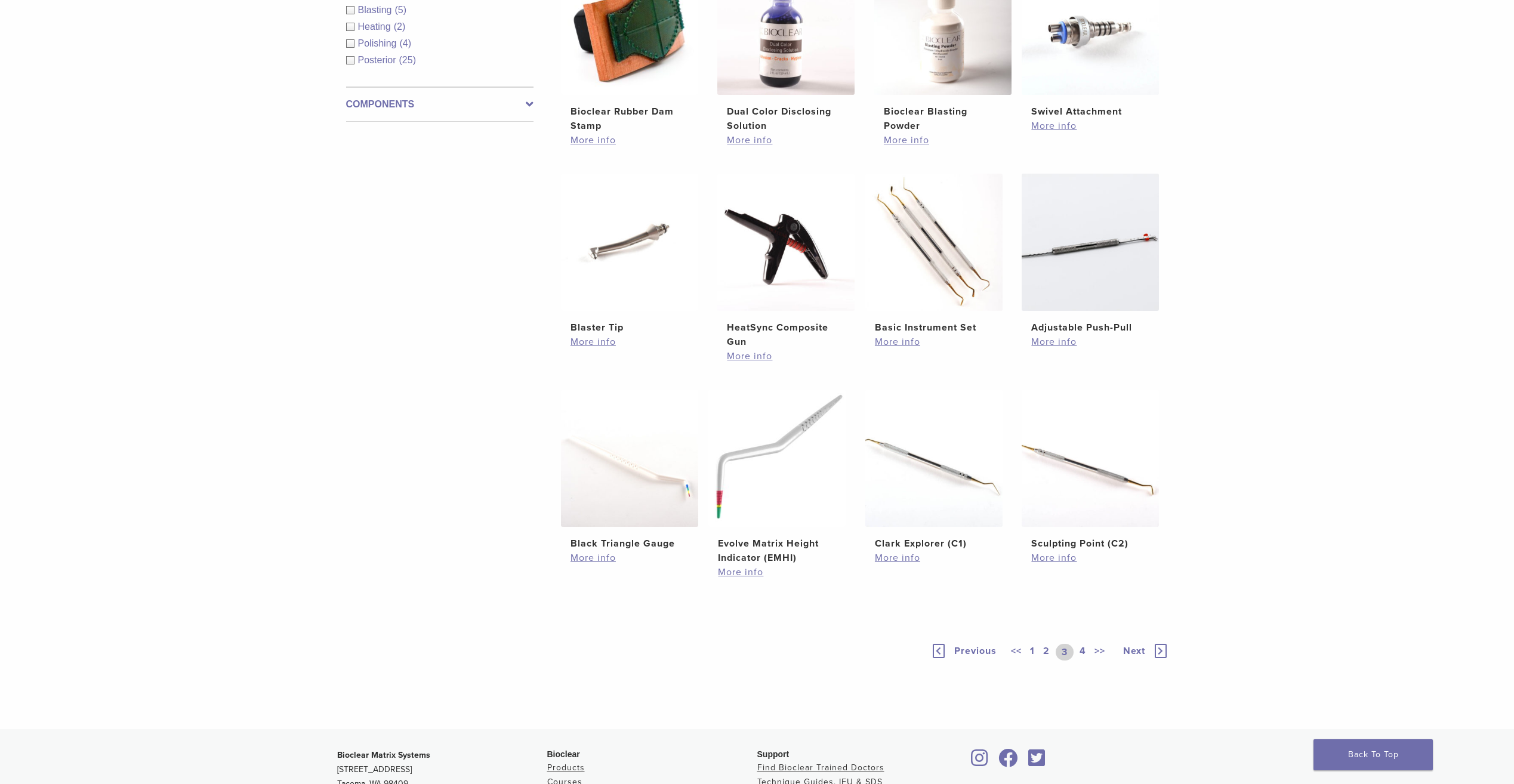
scroll to position [716, 0]
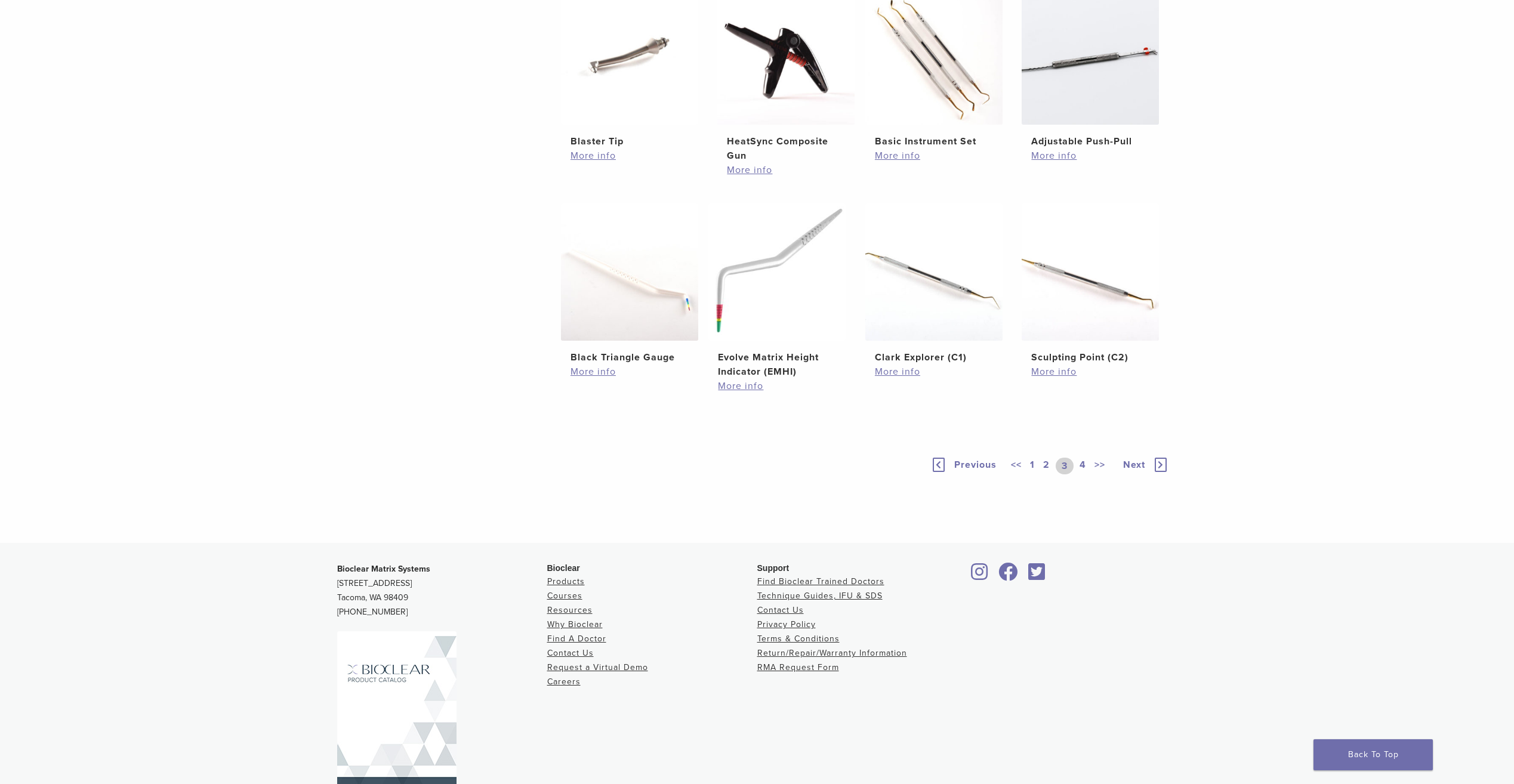
click at [1082, 467] on link "4" at bounding box center [1083, 466] width 11 height 17
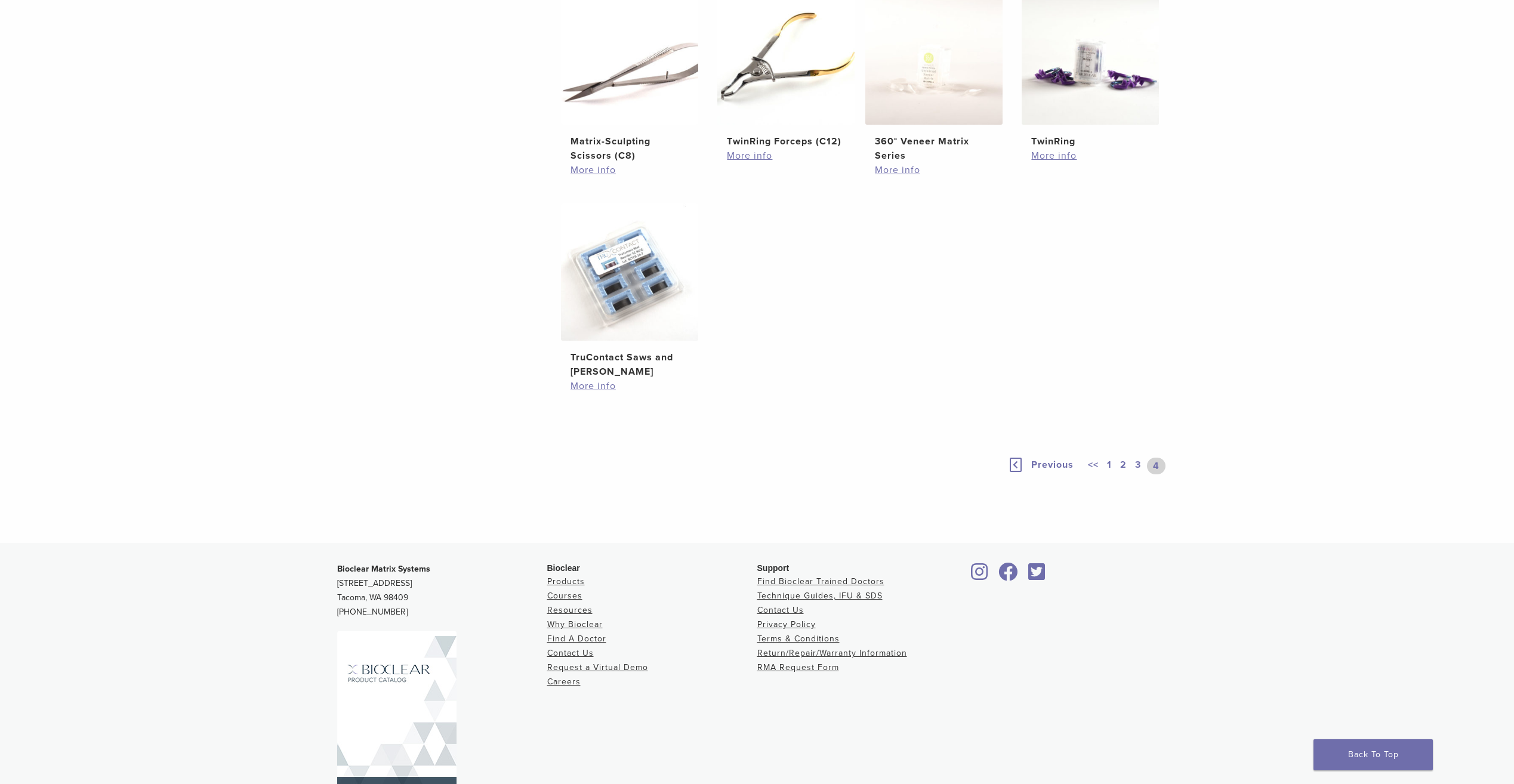
scroll to position [656, 0]
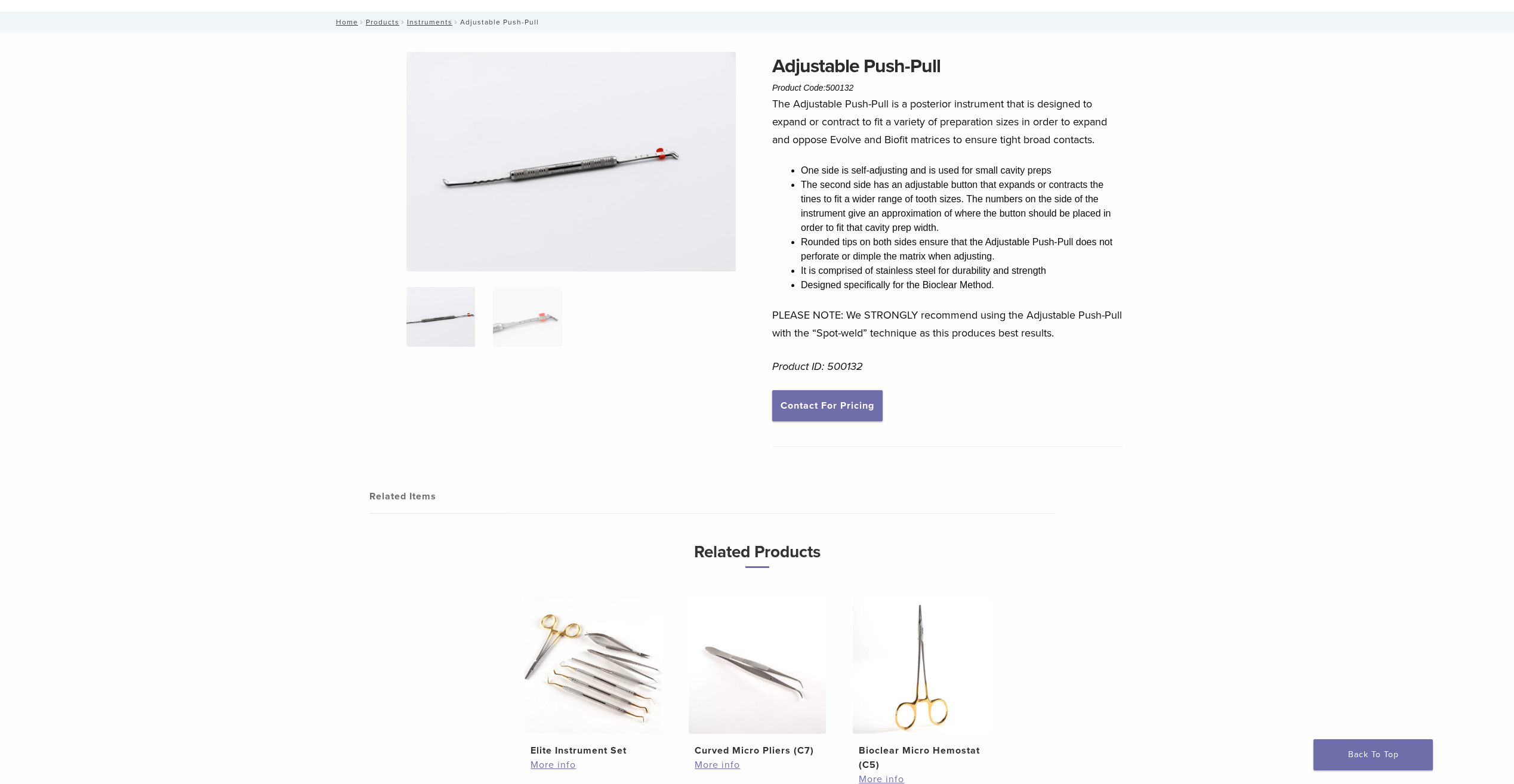
scroll to position [119, 0]
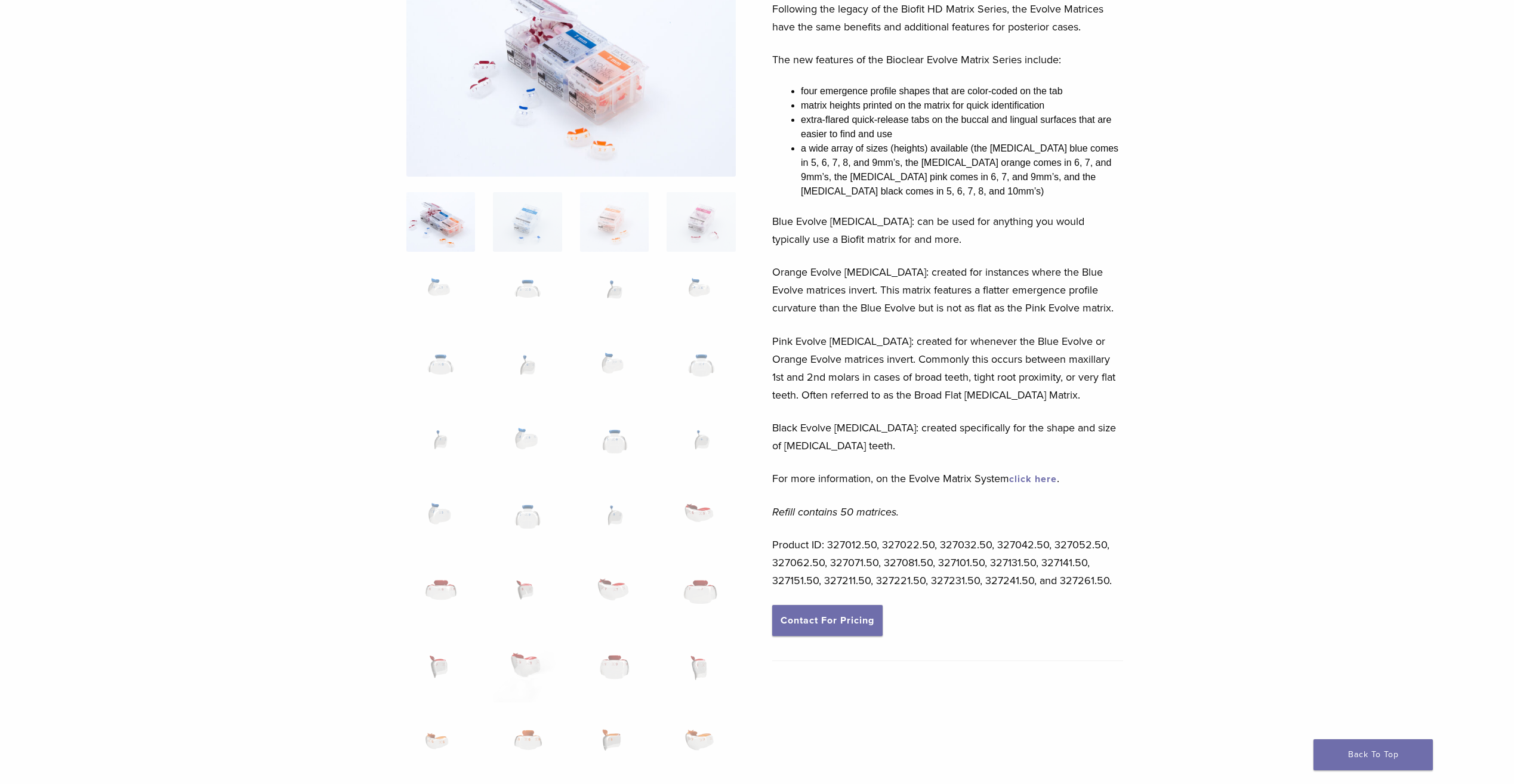
scroll to position [119, 0]
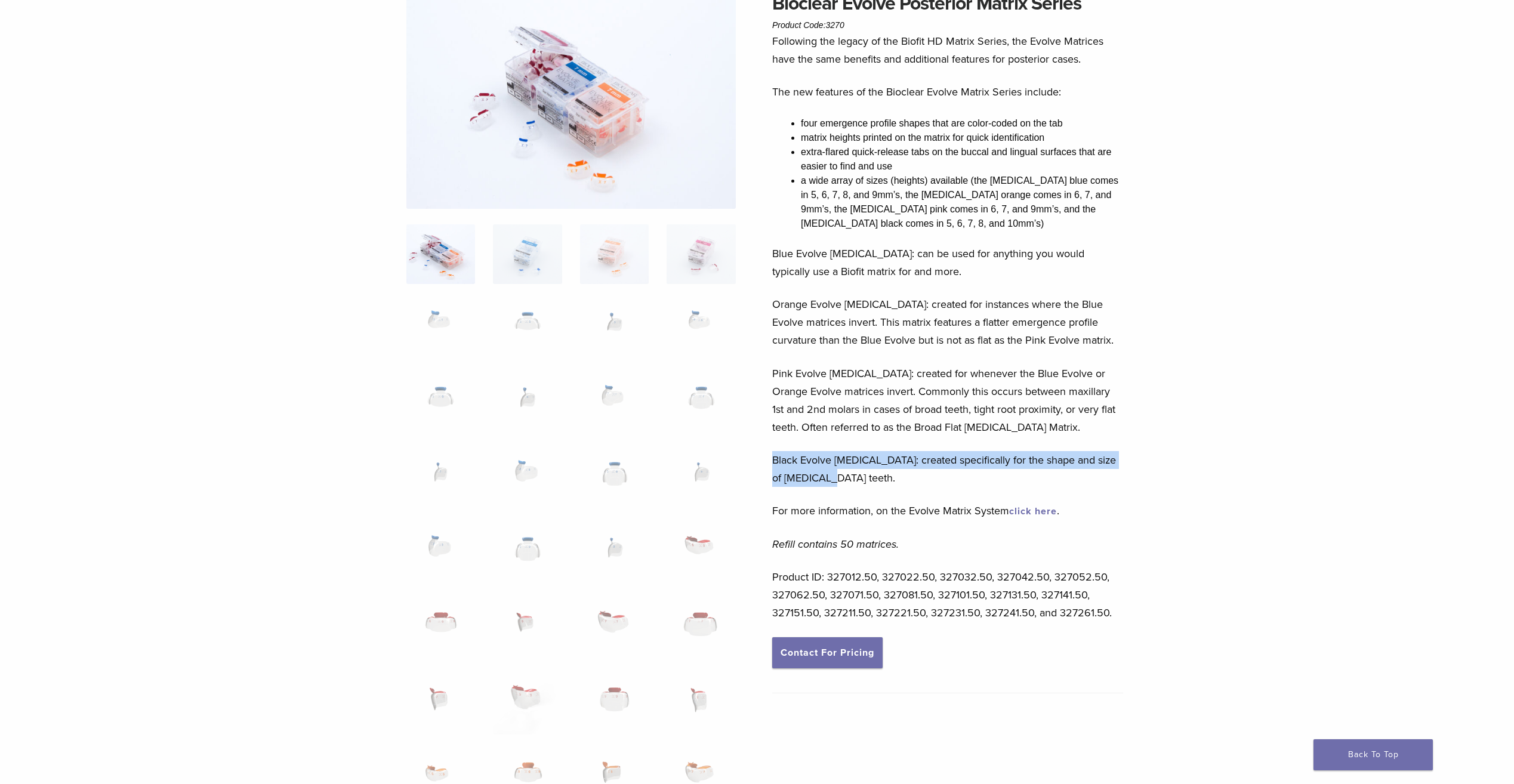
drag, startPoint x: 773, startPoint y: 457, endPoint x: 924, endPoint y: 481, distance: 152.9
click at [924, 481] on p "Black Evolve Premolar: created specifically for the shape and size of premolar …" at bounding box center [948, 469] width 351 height 36
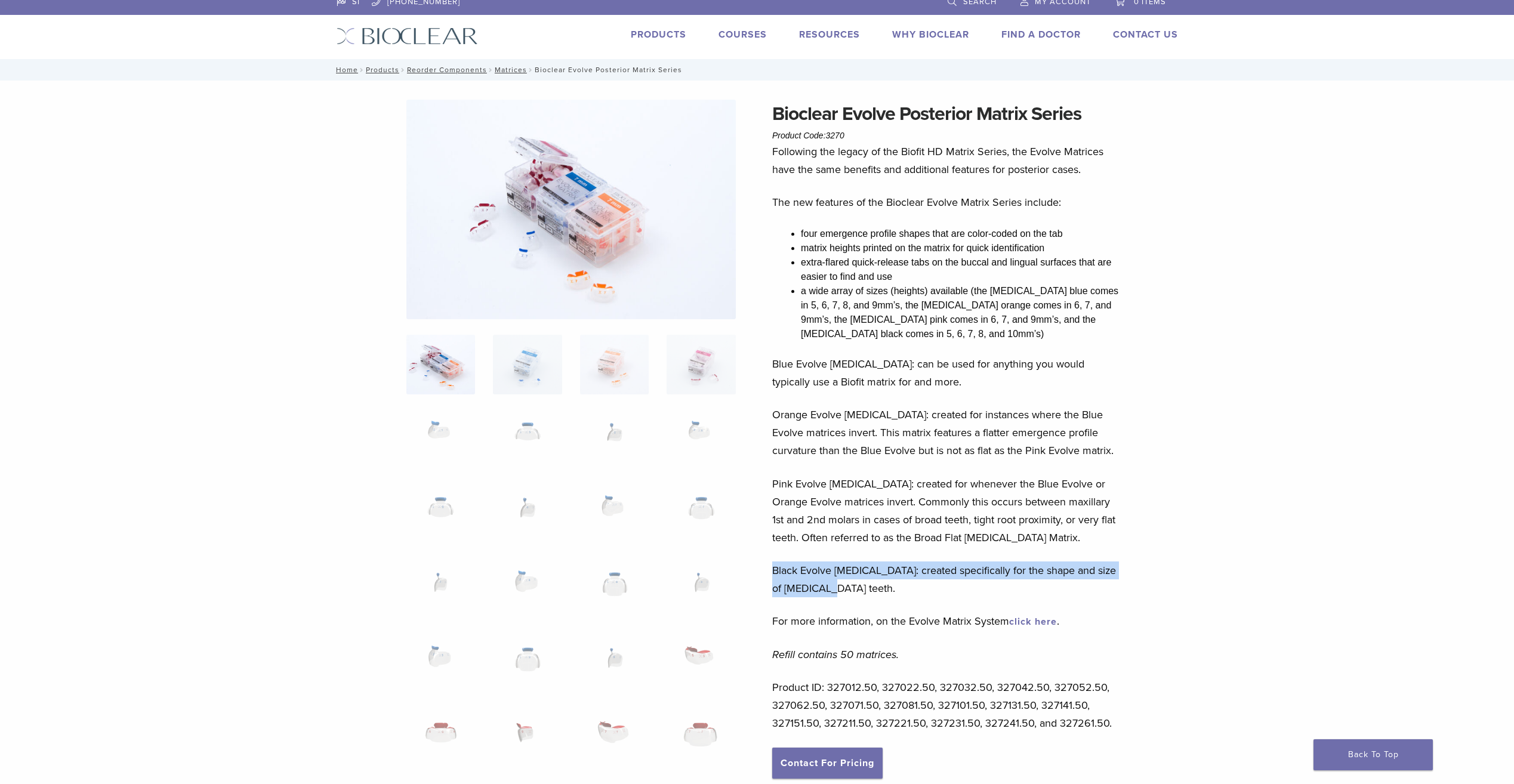
scroll to position [0, 0]
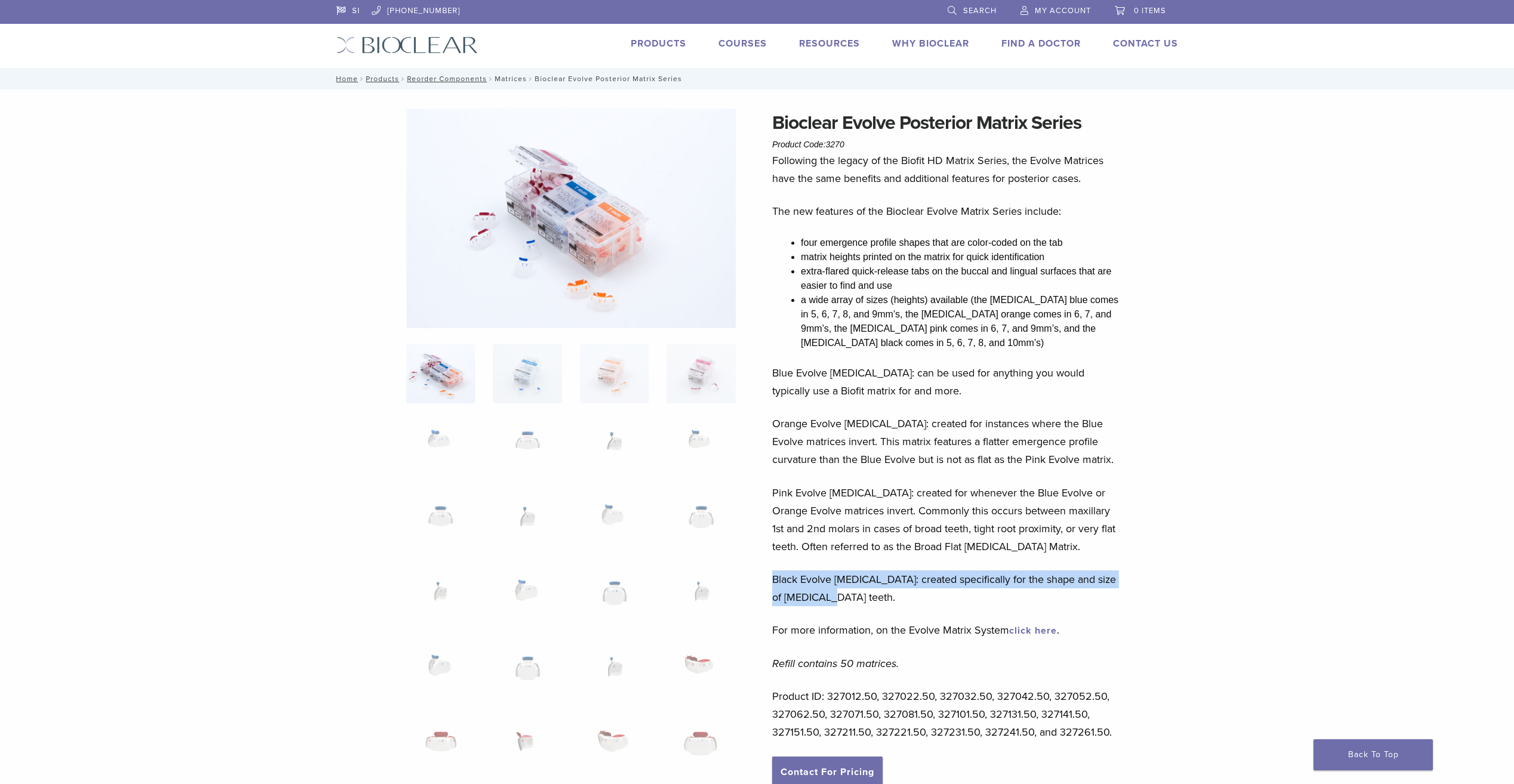
click at [510, 78] on link "Matrices" at bounding box center [511, 78] width 32 height 8
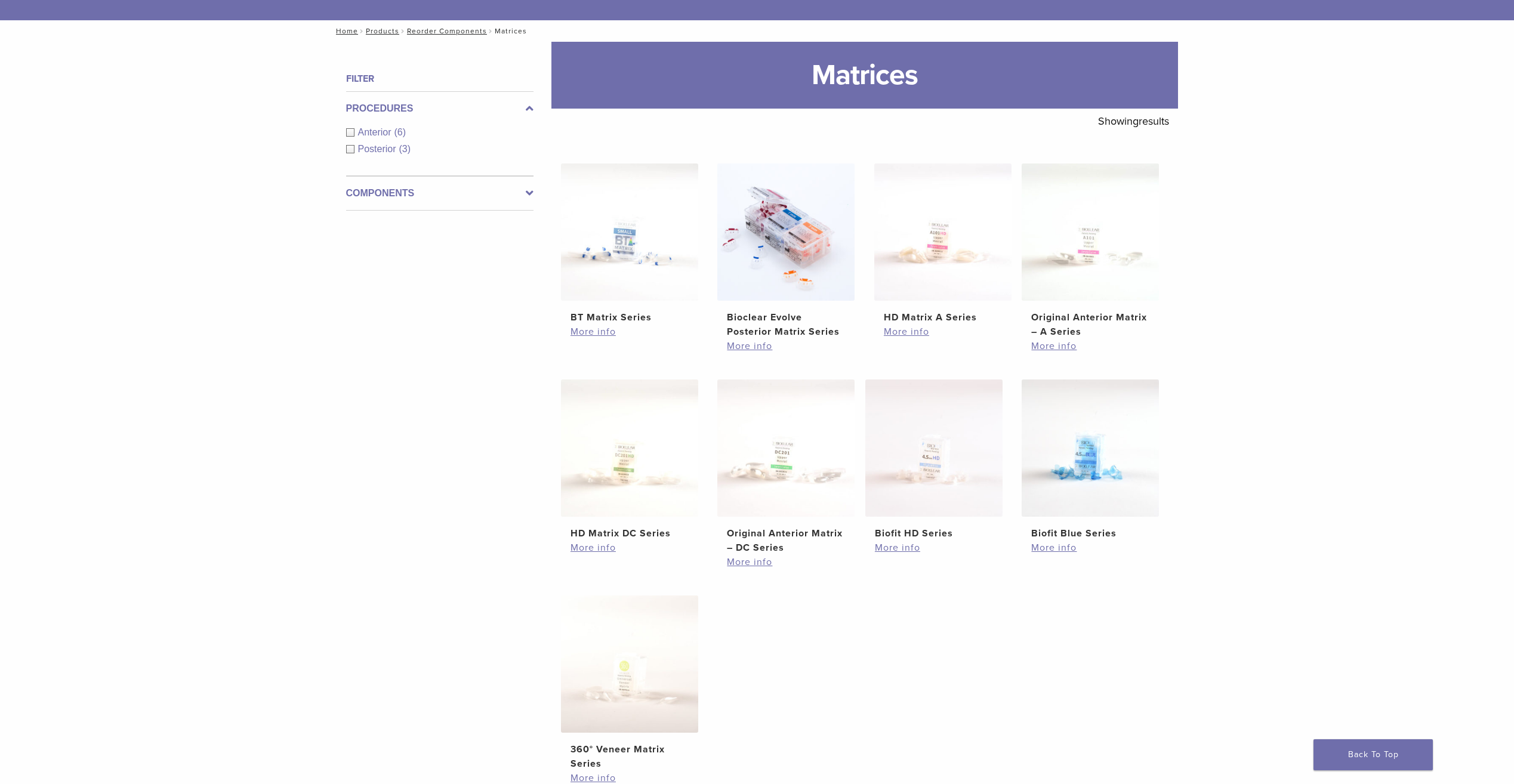
scroll to position [239, 0]
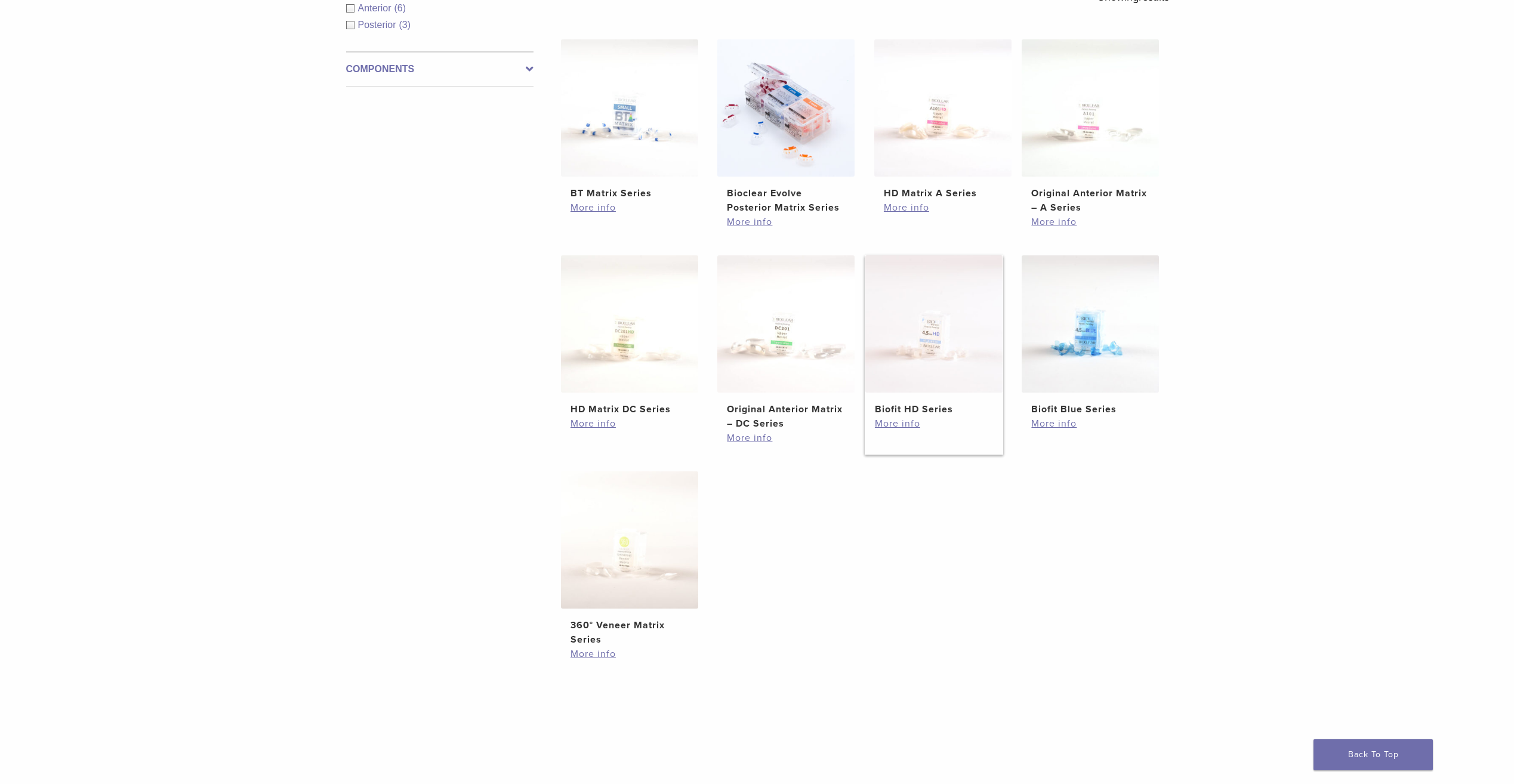
click at [913, 310] on img at bounding box center [934, 324] width 137 height 137
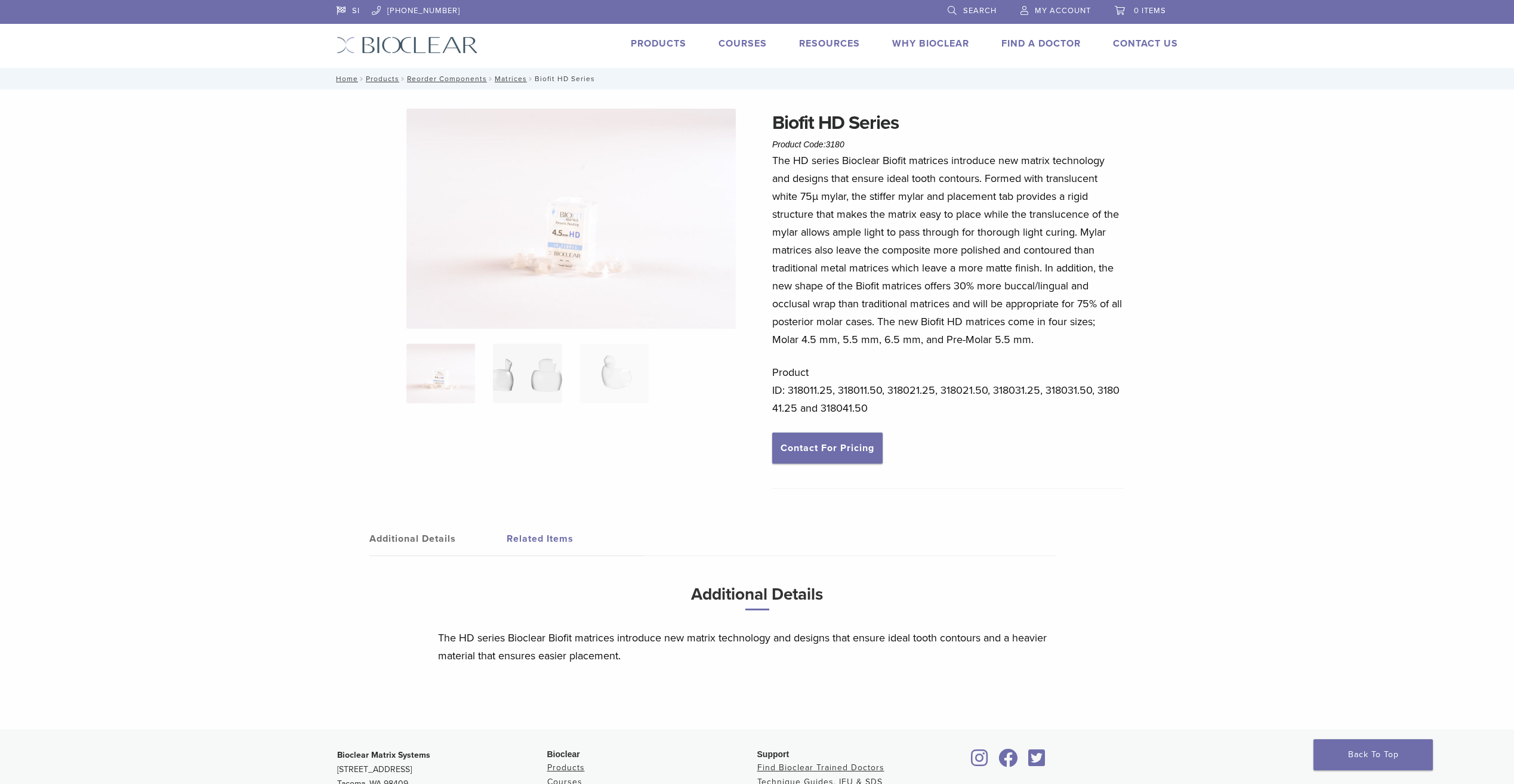
click at [509, 368] on img at bounding box center [527, 373] width 69 height 60
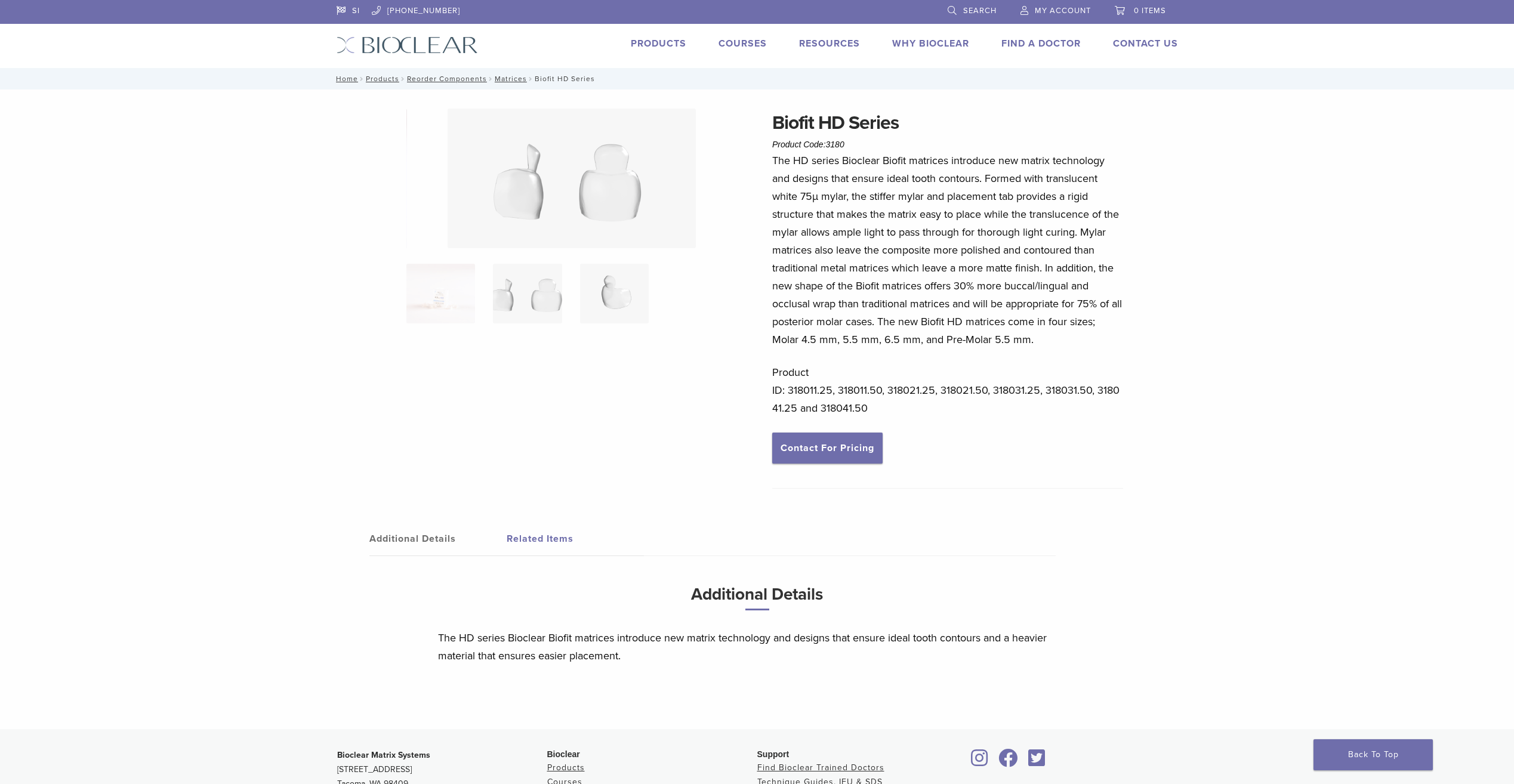
click at [617, 293] on img at bounding box center [614, 293] width 69 height 60
click at [437, 290] on img at bounding box center [441, 293] width 69 height 60
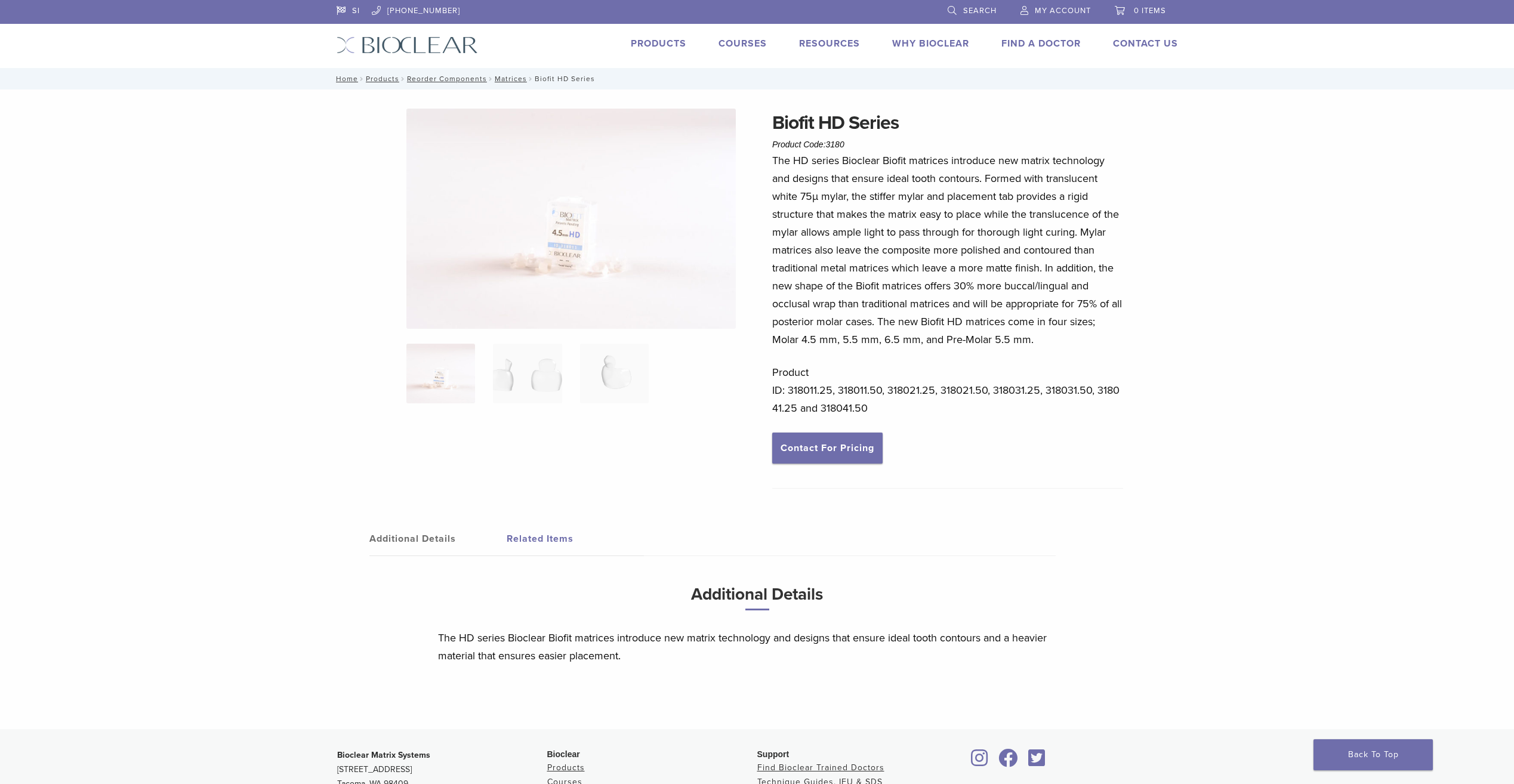
click at [1008, 423] on div "The HD series Bioclear Biofit matrices introduce new matrix technology and desi…" at bounding box center [948, 292] width 351 height 281
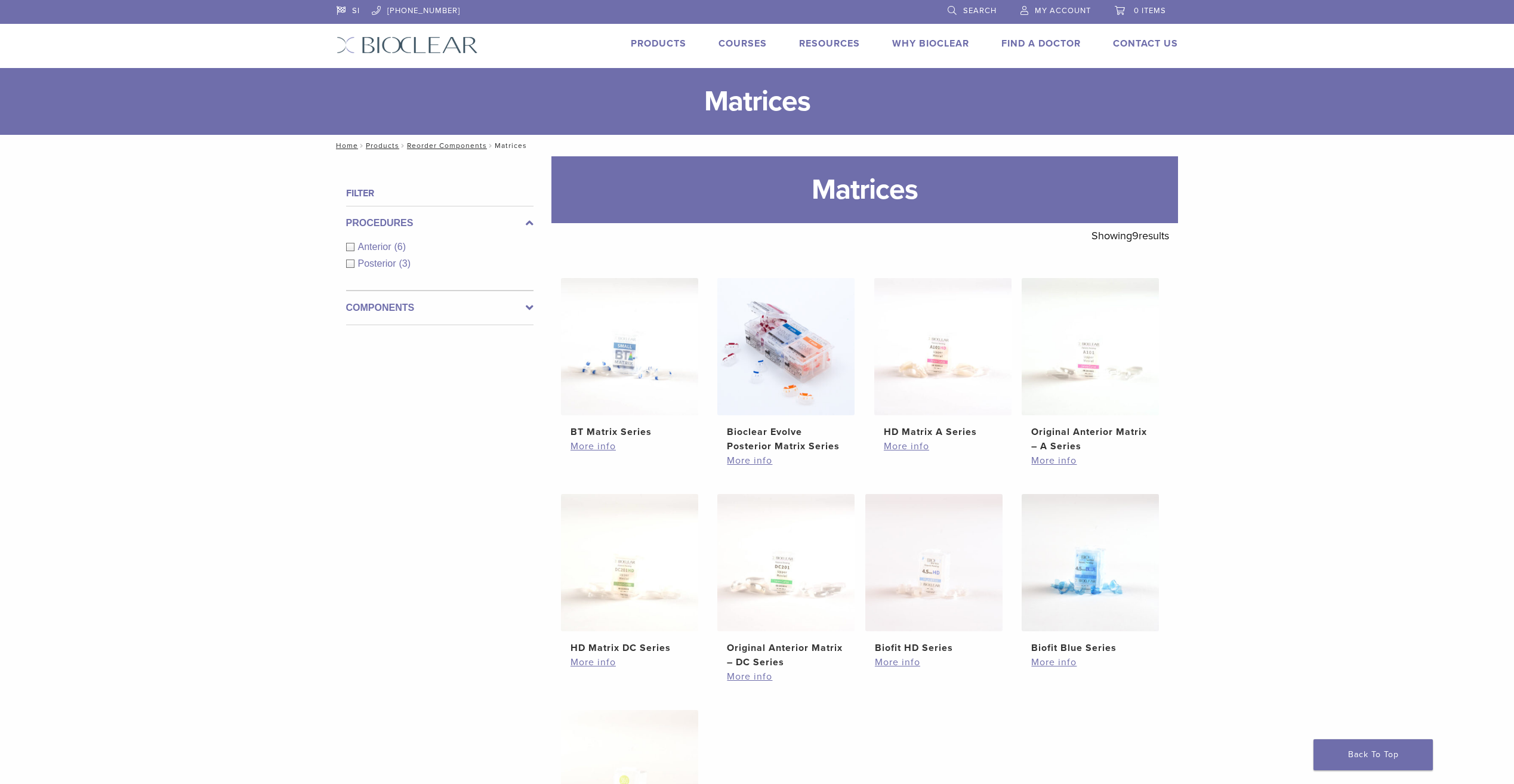
scroll to position [233, 0]
